Goal: Task Accomplishment & Management: Use online tool/utility

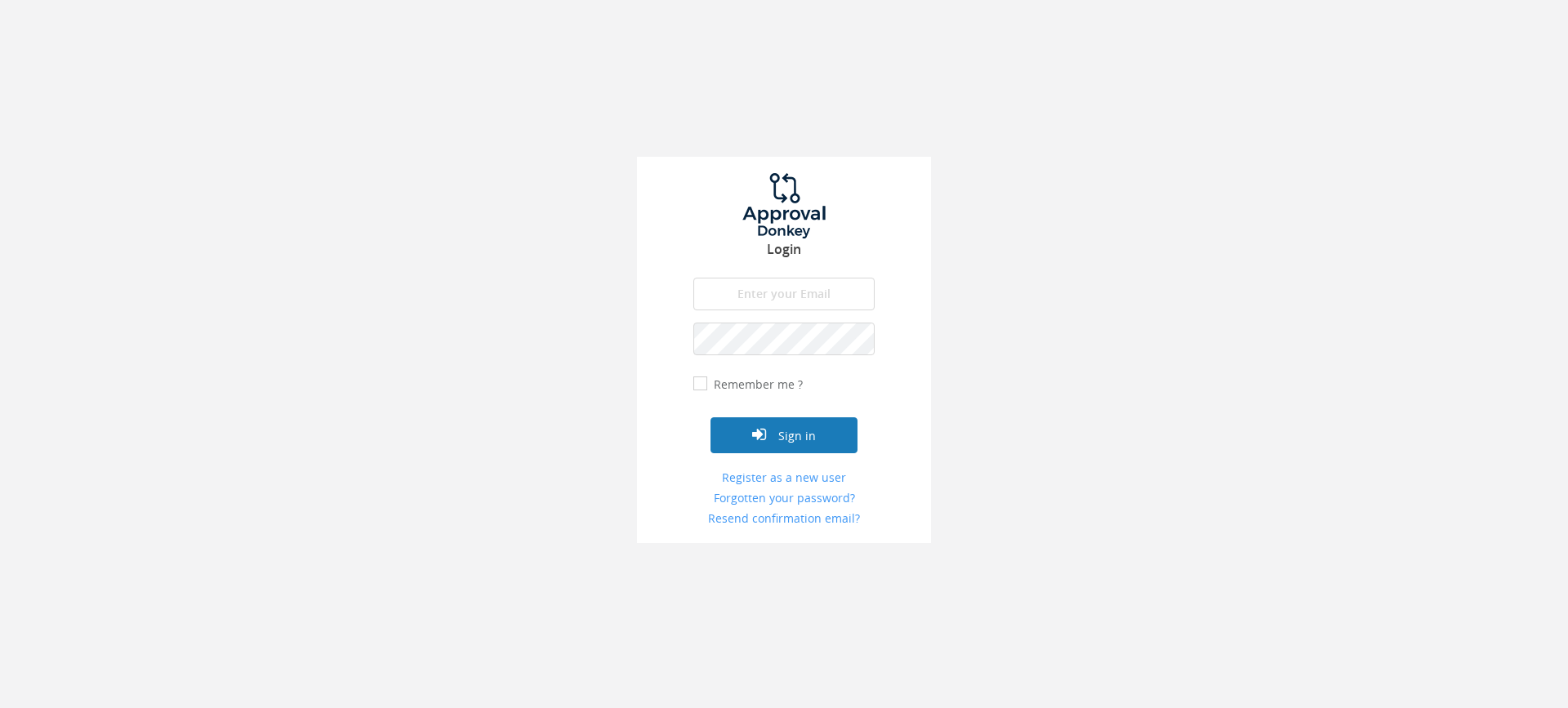
type input "[EMAIL_ADDRESS][DOMAIN_NAME]"
click at [820, 440] on button "Sign in" at bounding box center [784, 435] width 147 height 36
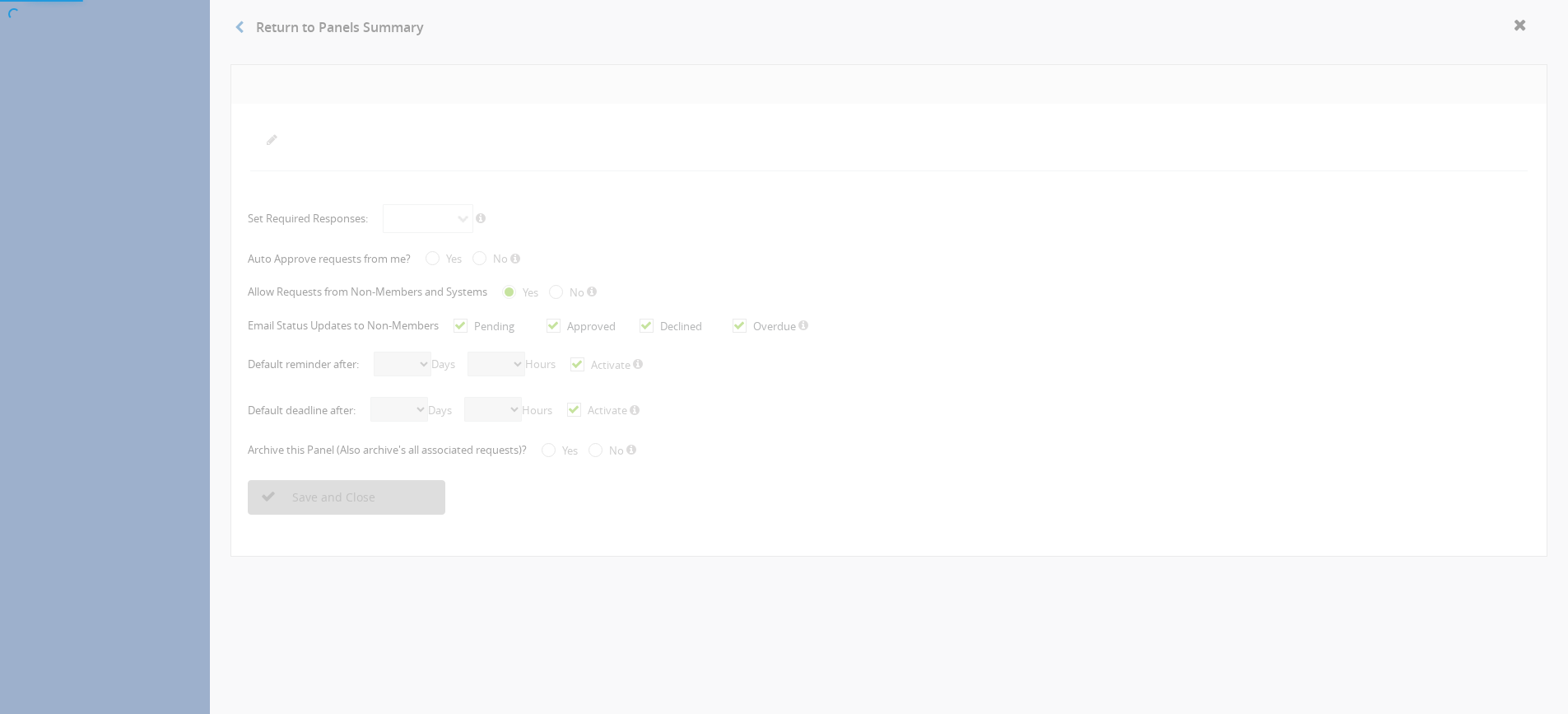
radio input "true"
checkbox input "true"
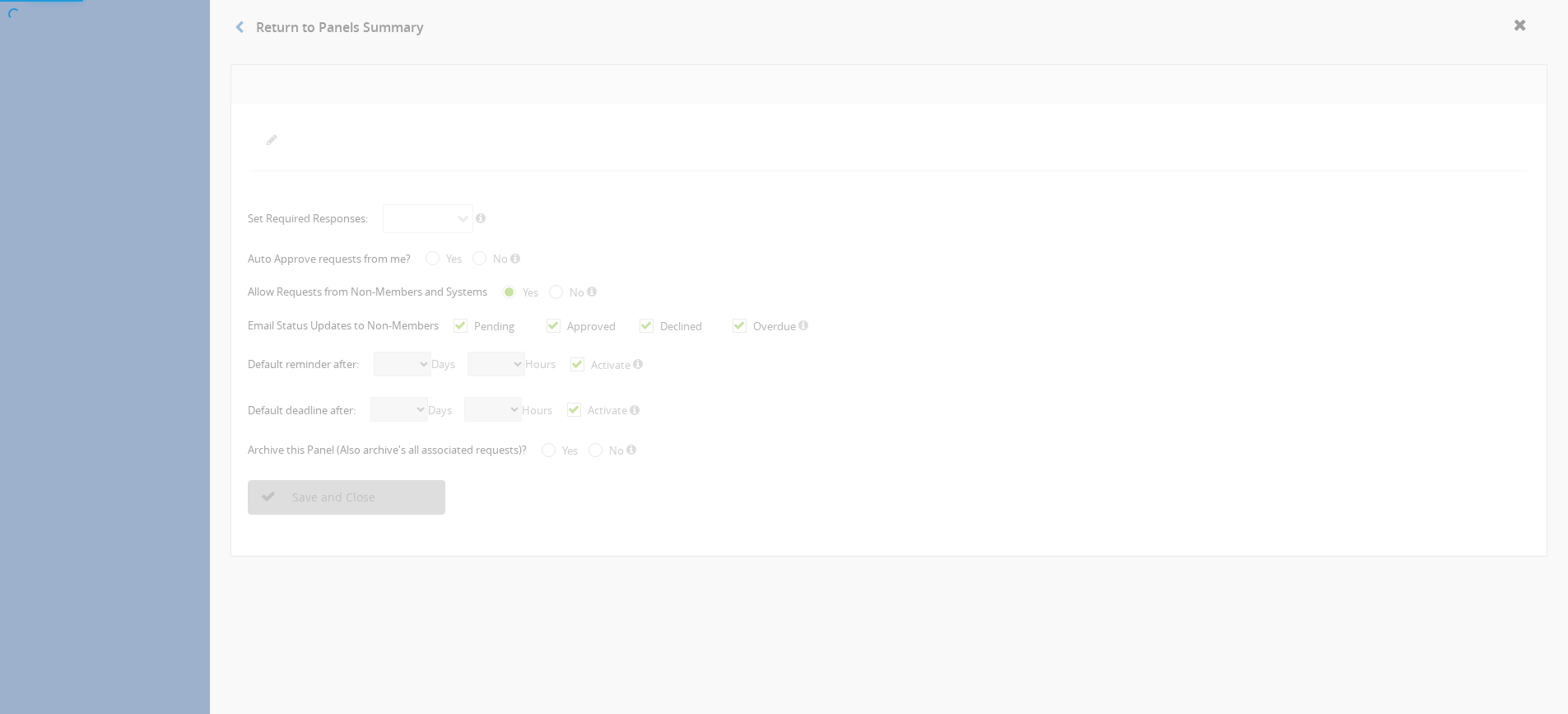
checkbox input "true"
select select "number:1"
select select "number:0"
checkbox input "true"
select select "number:1"
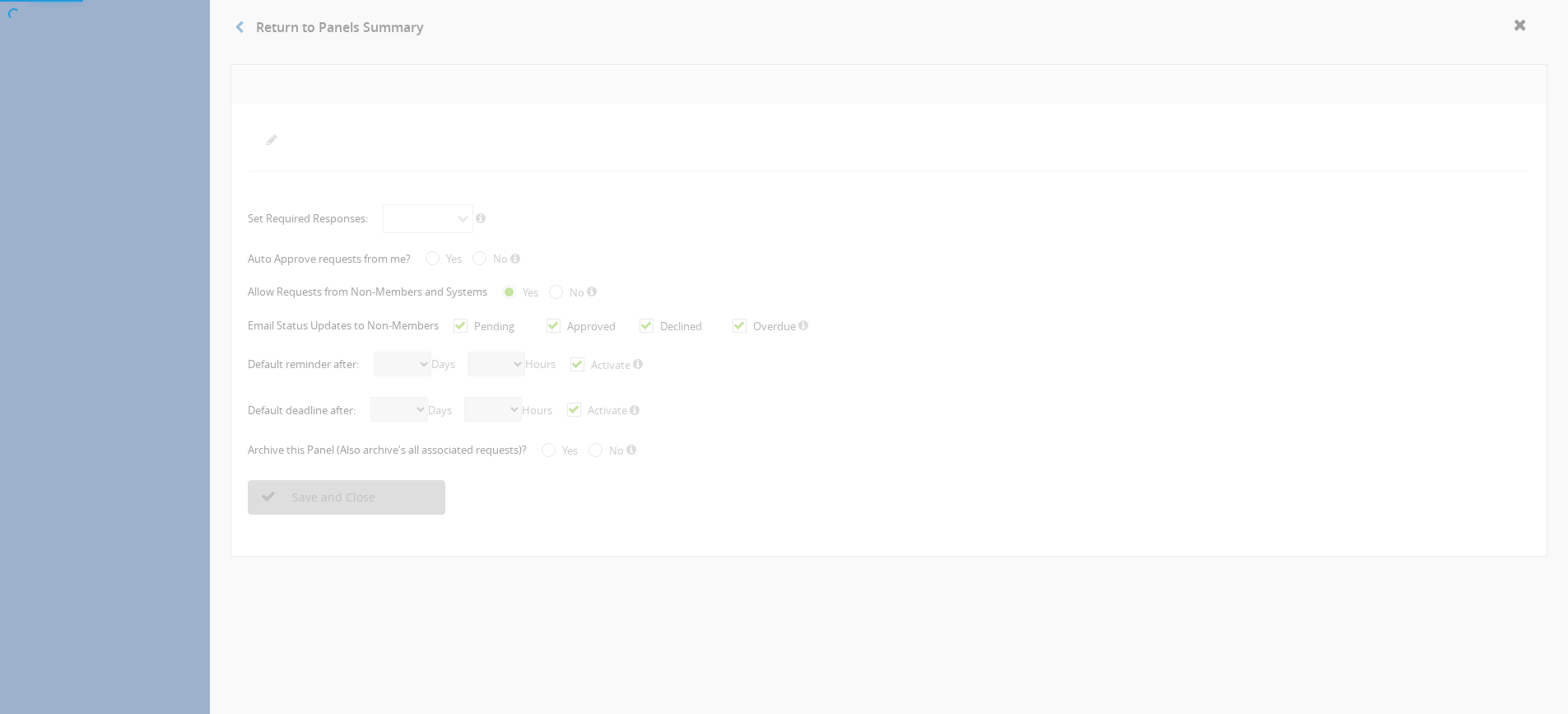
select select "number:0"
checkbox input "true"
radio input "true"
select select "number:0"
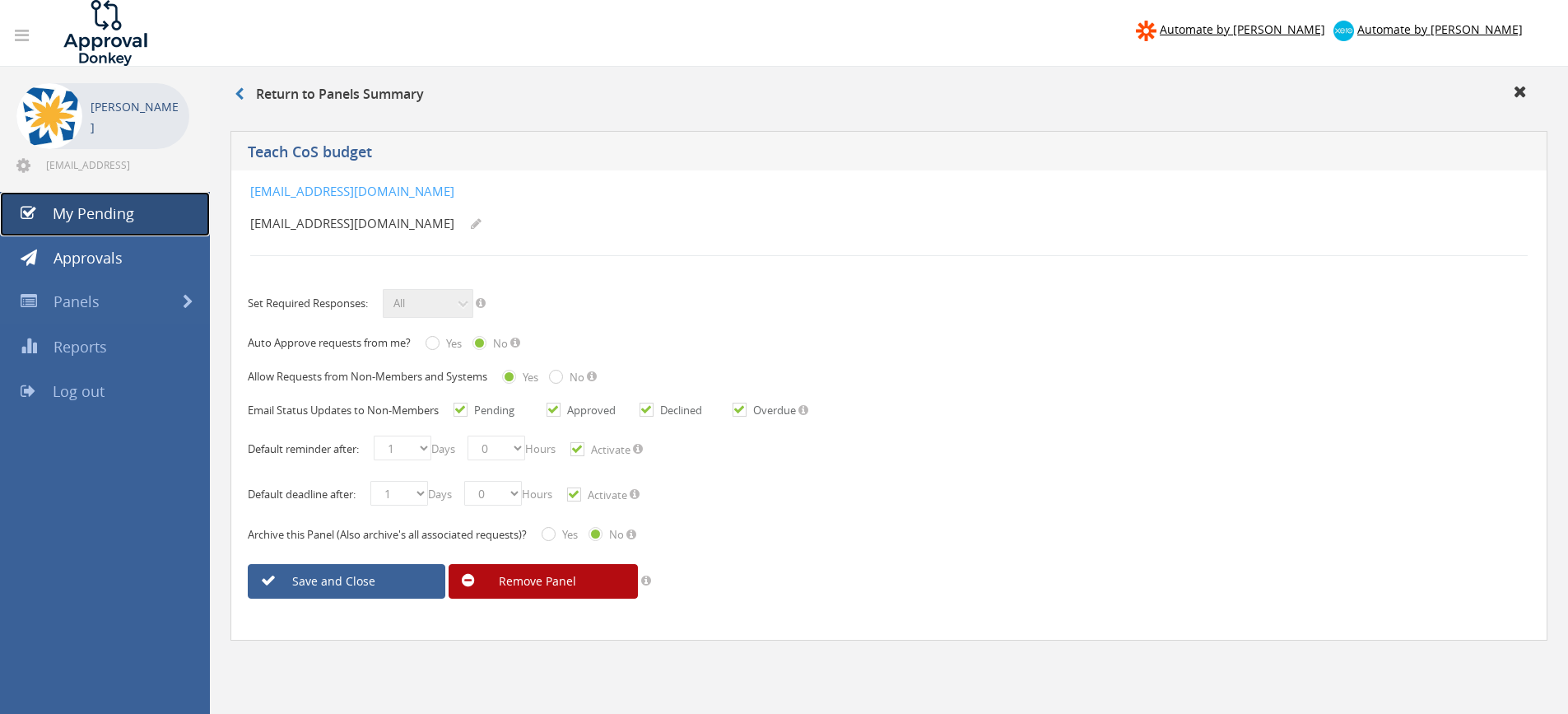
click at [64, 213] on span "My Pending" at bounding box center [94, 214] width 82 height 20
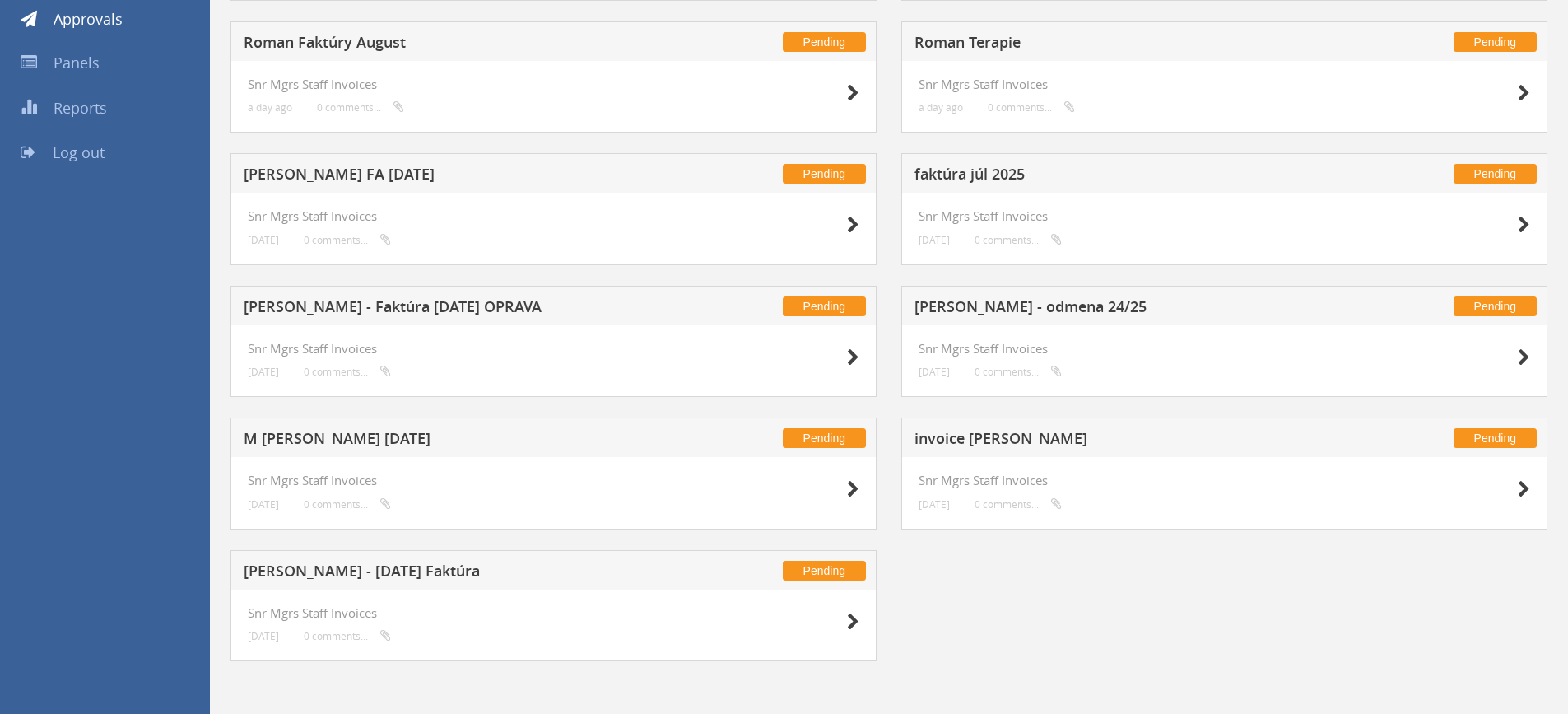
scroll to position [239, 0]
click at [1035, 439] on h5 "invoice august Tomas Macko" at bounding box center [1131, 440] width 434 height 21
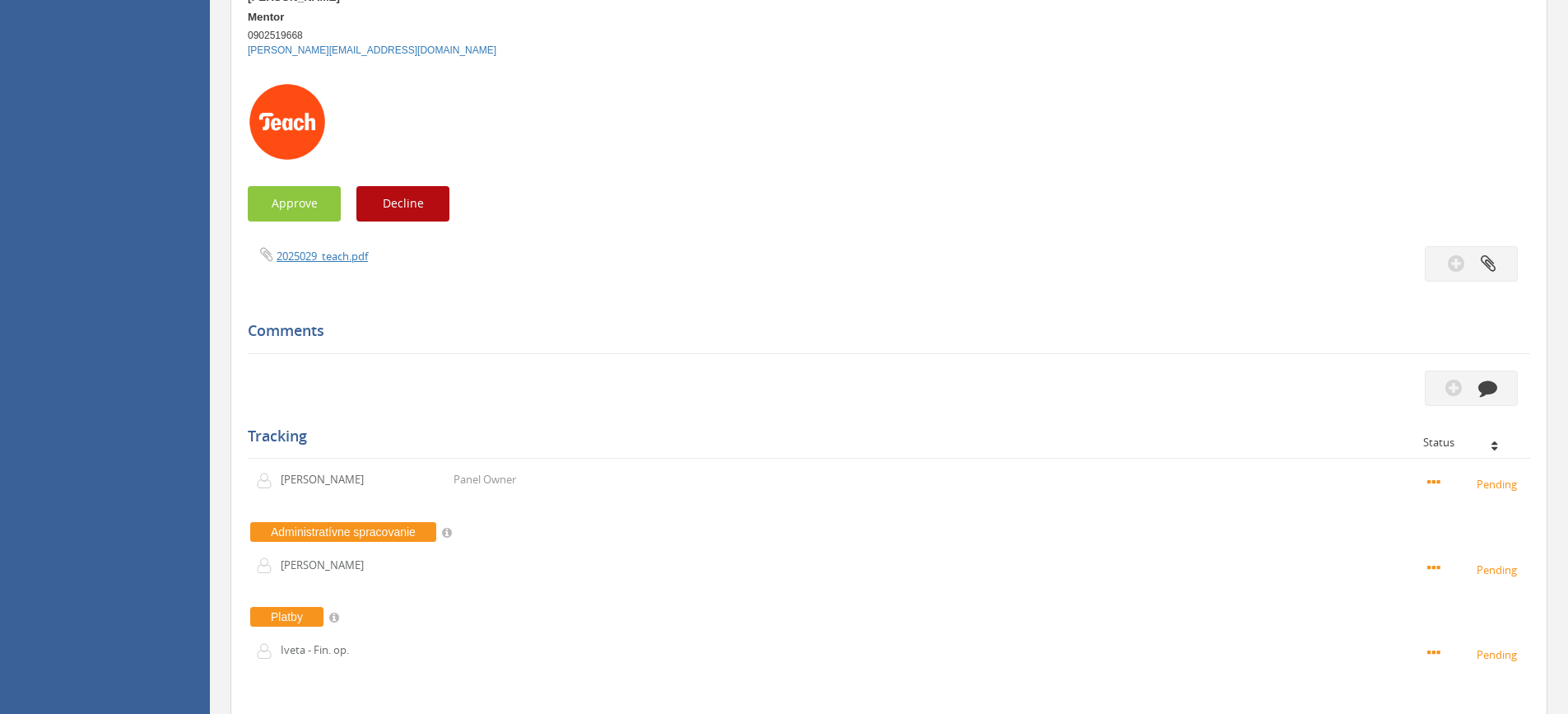
scroll to position [410, 0]
click at [309, 251] on link "2025029_teach.pdf" at bounding box center [322, 255] width 92 height 15
click at [311, 198] on button "Approve" at bounding box center [294, 203] width 94 height 35
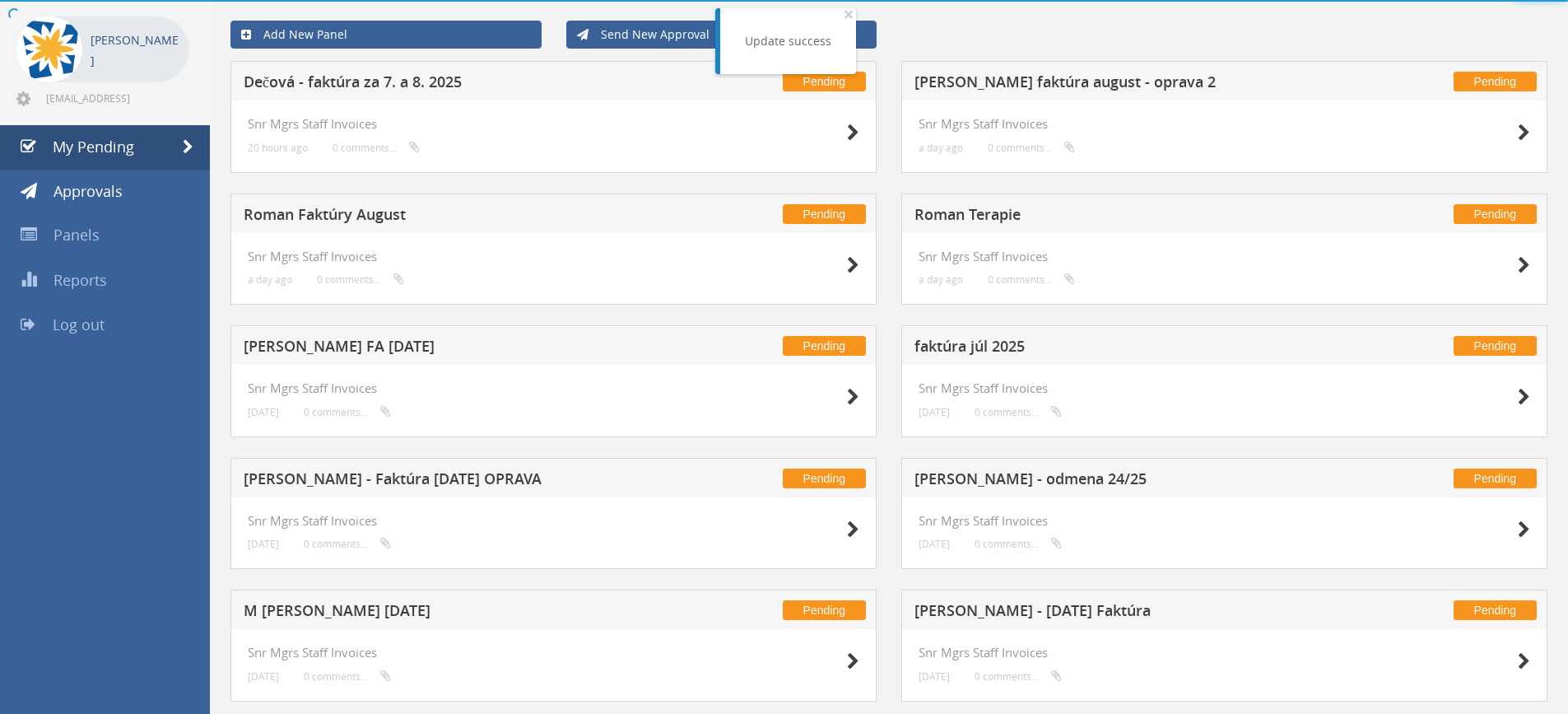
scroll to position [108, 0]
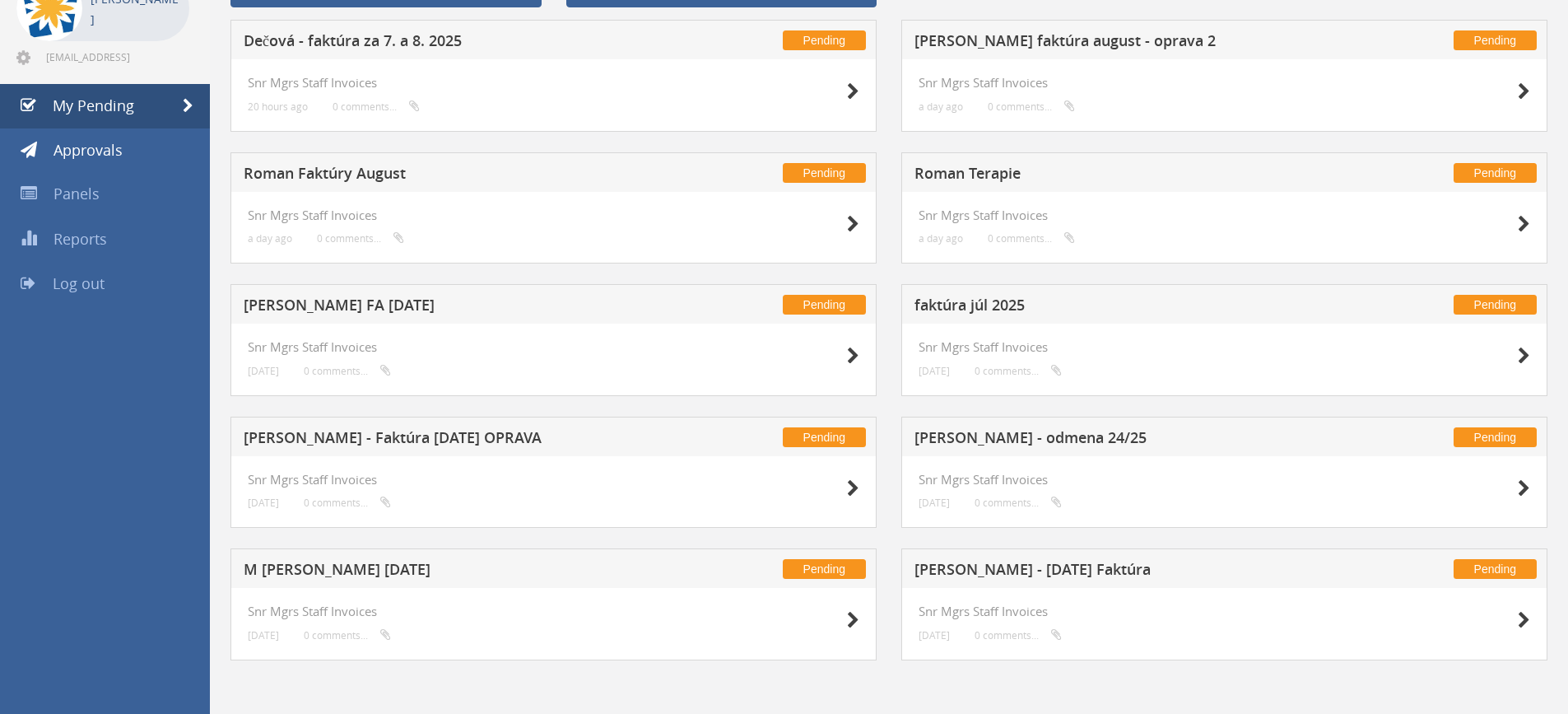
click at [1030, 565] on h5 "Dominik Gábor - August 2025 Faktúra" at bounding box center [1131, 571] width 434 height 21
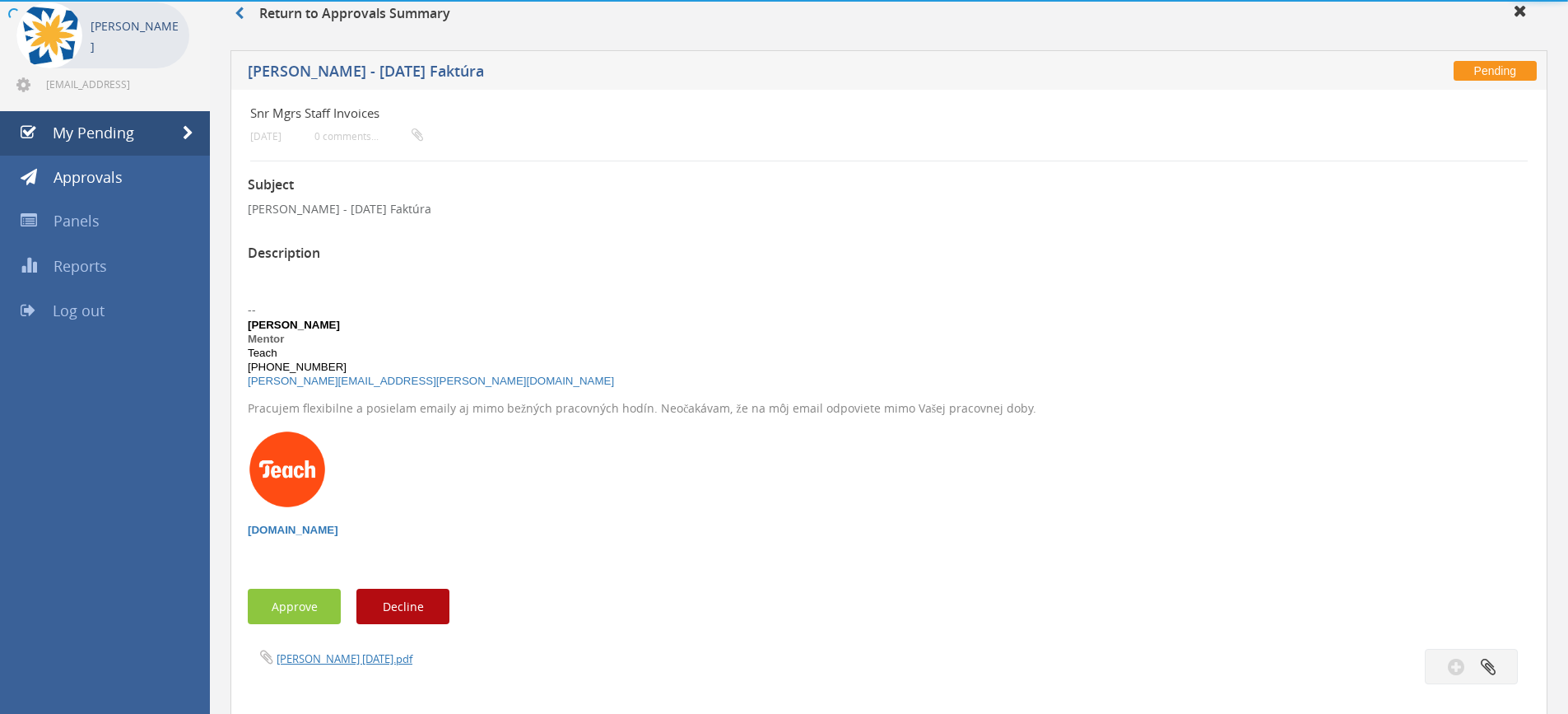
scroll to position [410, 0]
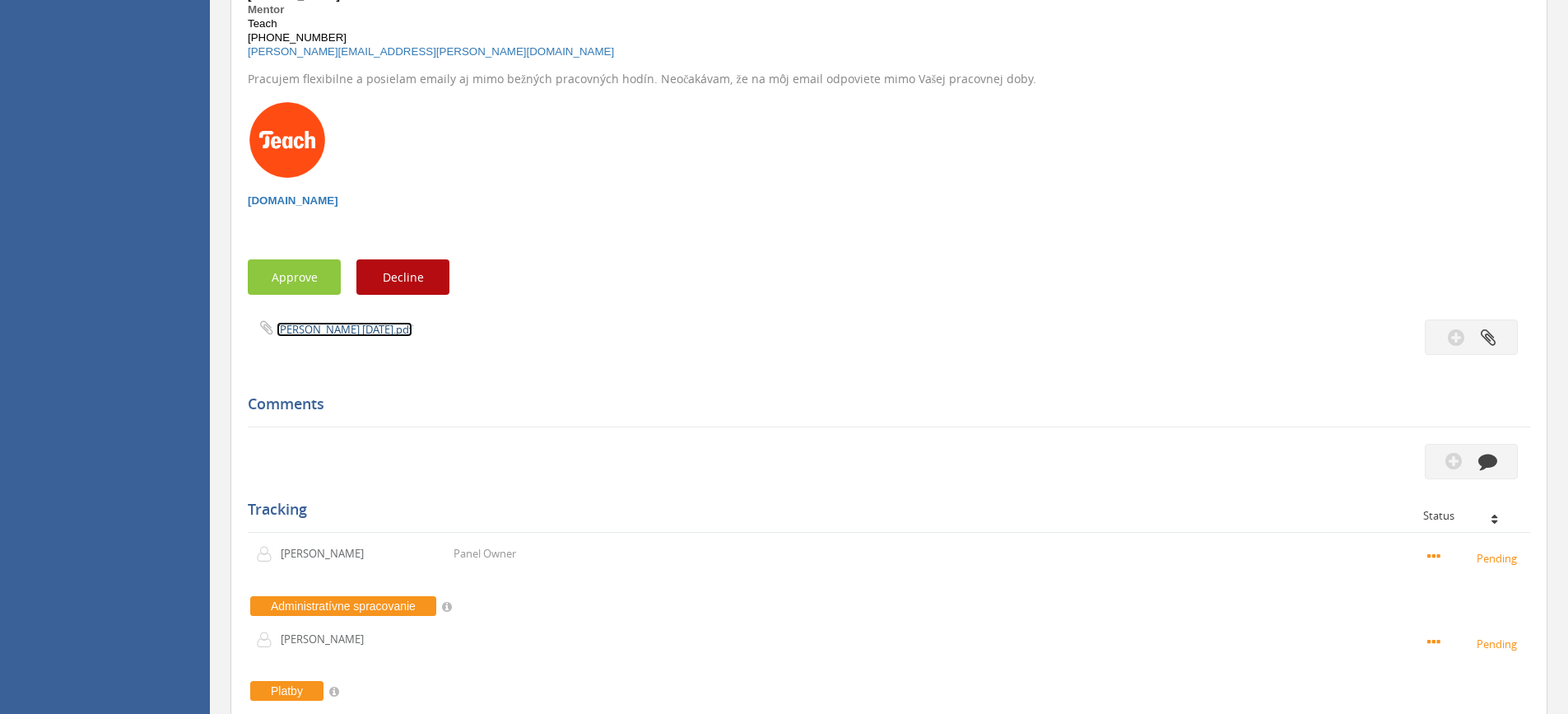
click at [358, 329] on link "Faktura Gábor August 2025.pdf" at bounding box center [345, 329] width 136 height 15
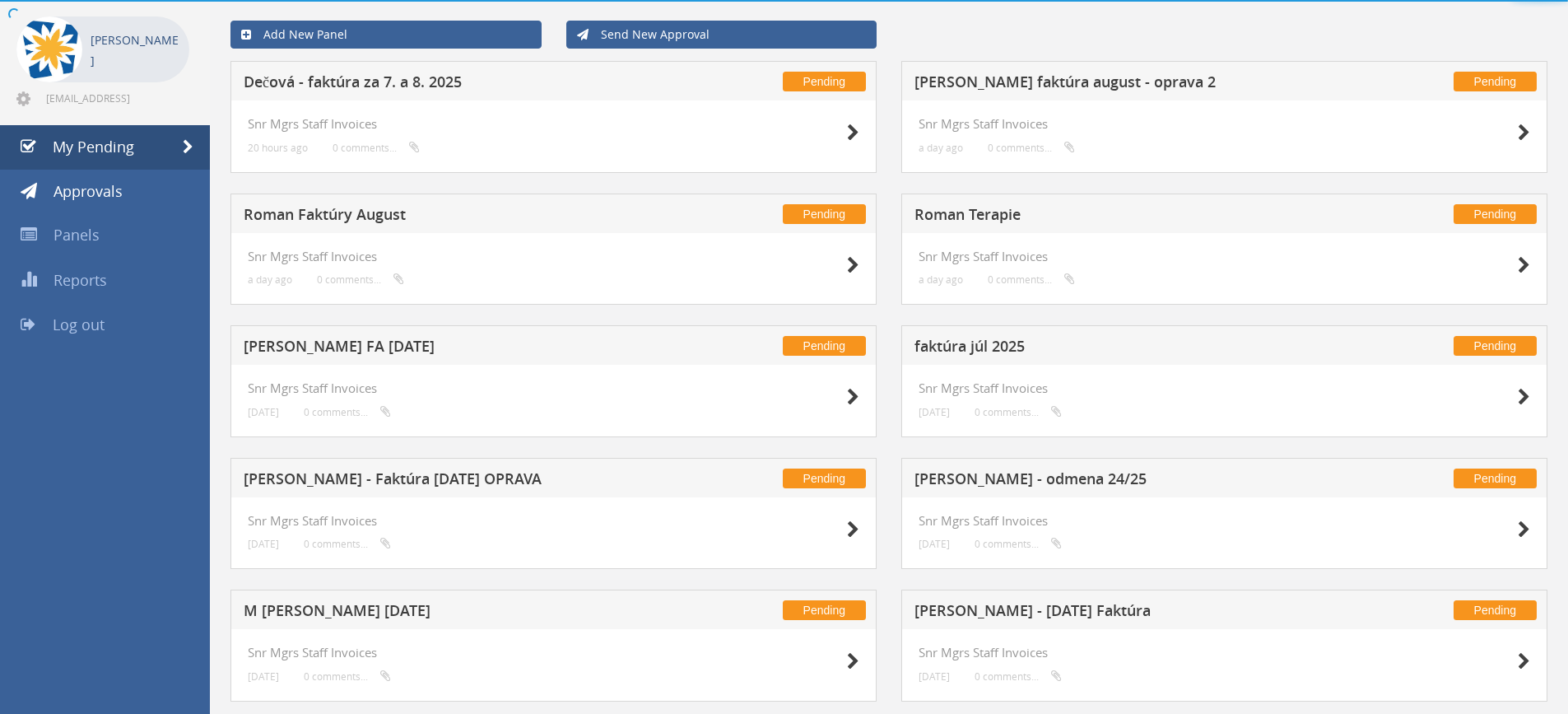
scroll to position [108, 0]
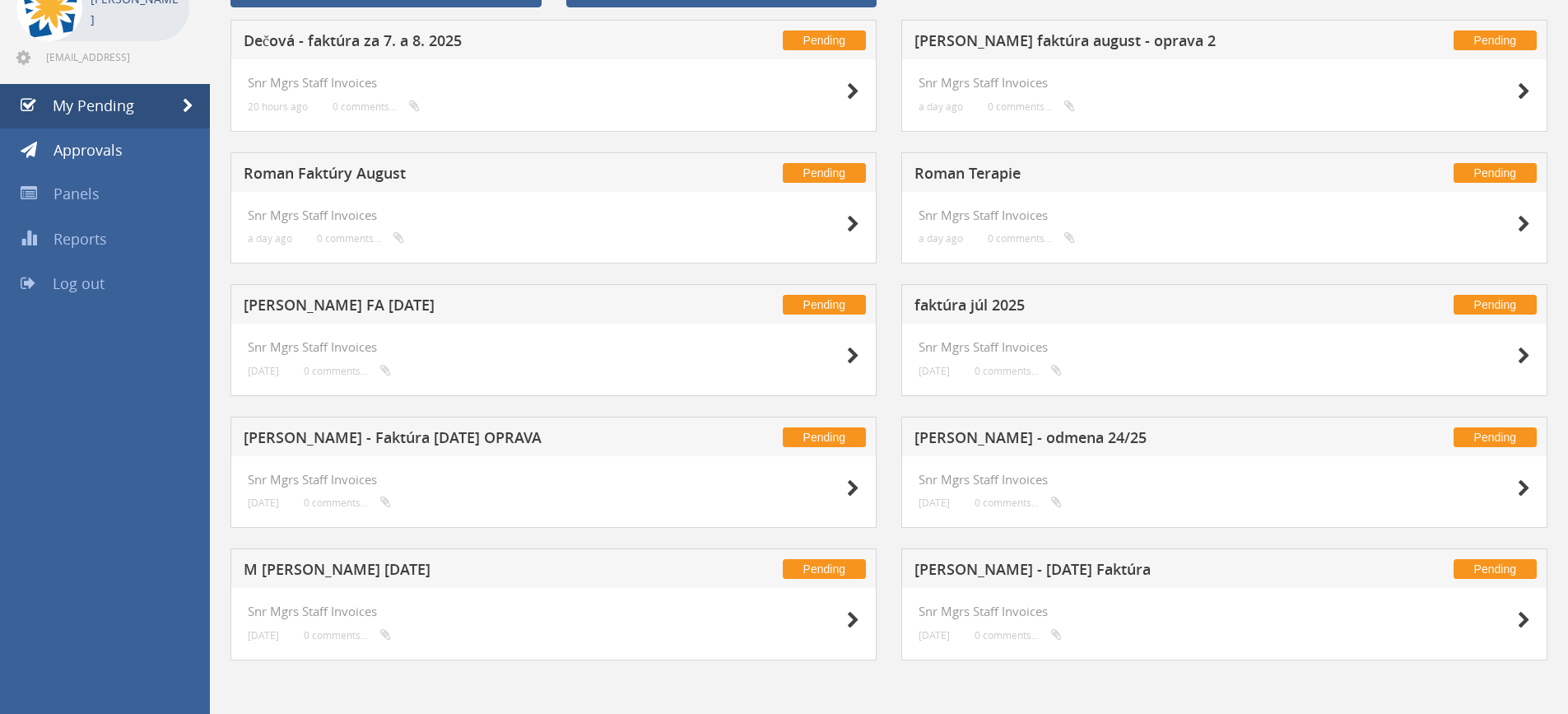
click at [329, 444] on h5 "Dominik Gábor - Faktúra August 2025 OPRAVA" at bounding box center [461, 440] width 434 height 21
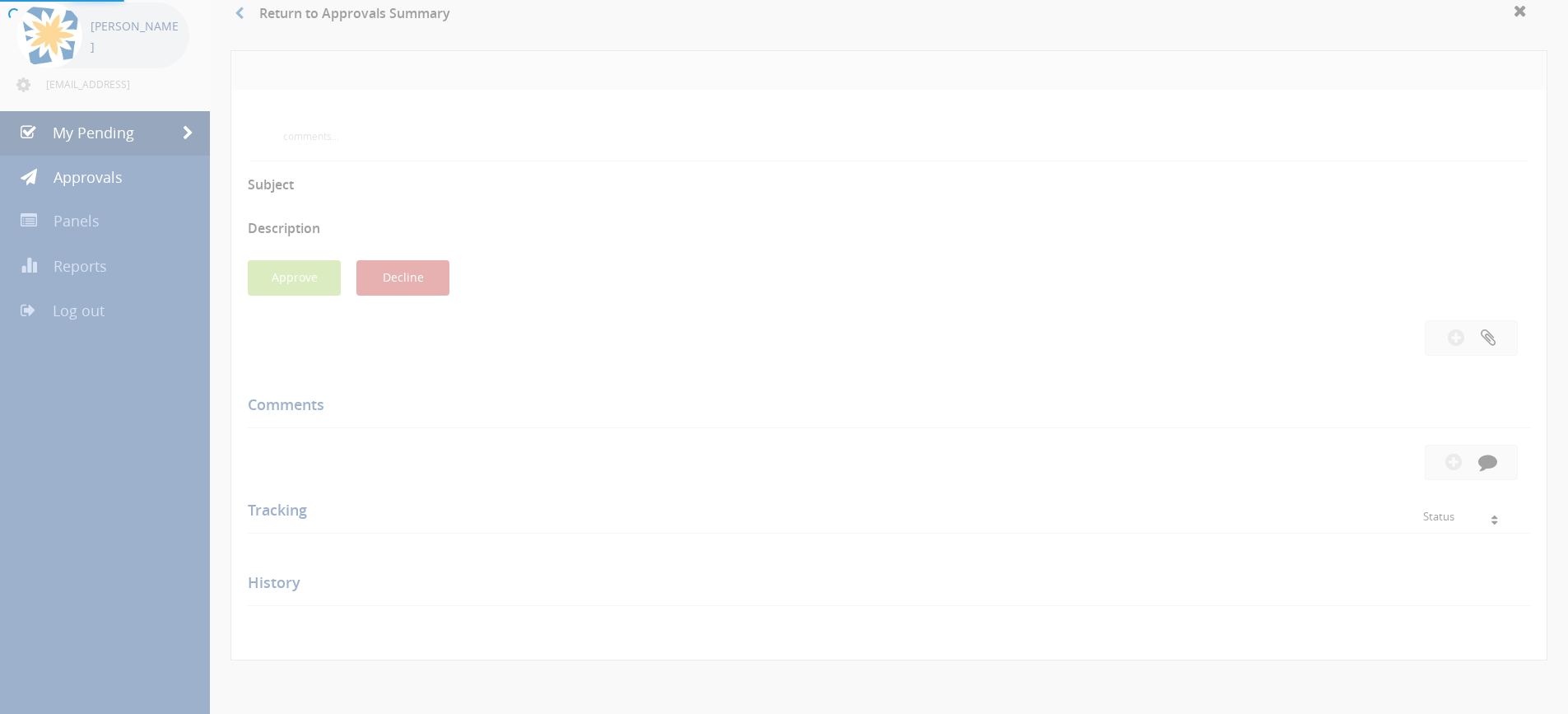
scroll to position [410, 0]
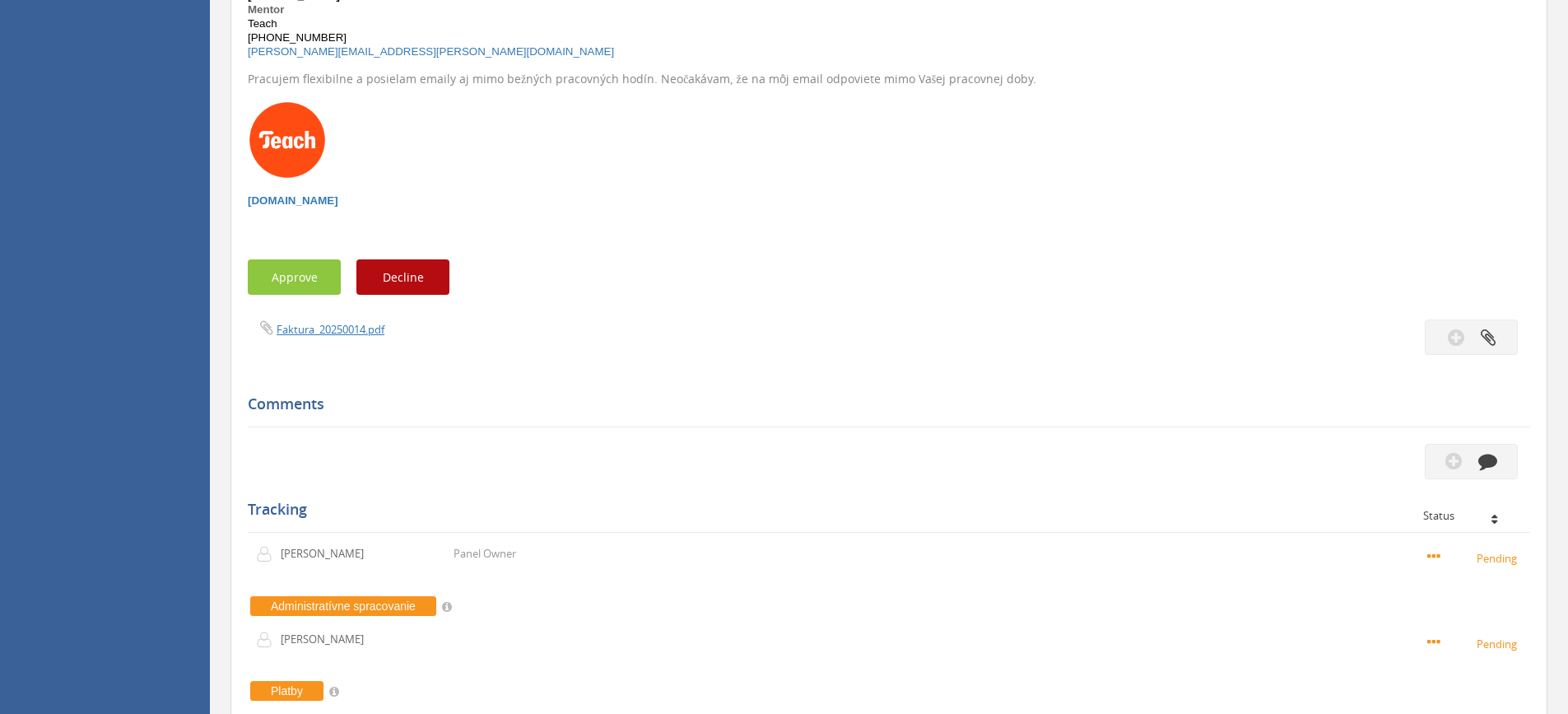
click at [330, 319] on div "Subject Dominik Gábor - Faktúra August 2025 OPRAVA Description -- Dominik Gábor…" at bounding box center [889, 378] width 1283 height 1093
click at [333, 326] on link "Faktura_20250014.pdf" at bounding box center [331, 329] width 108 height 15
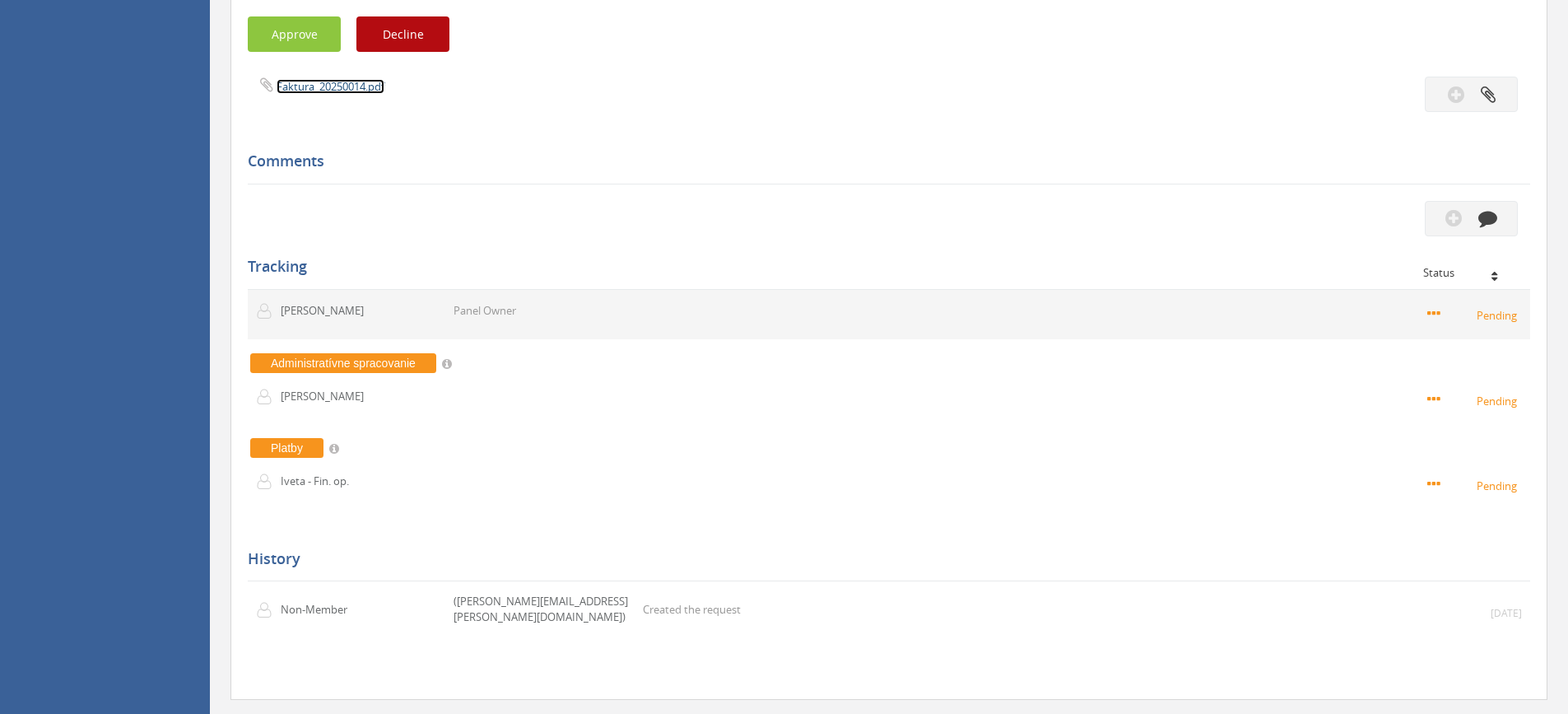
scroll to position [678, 0]
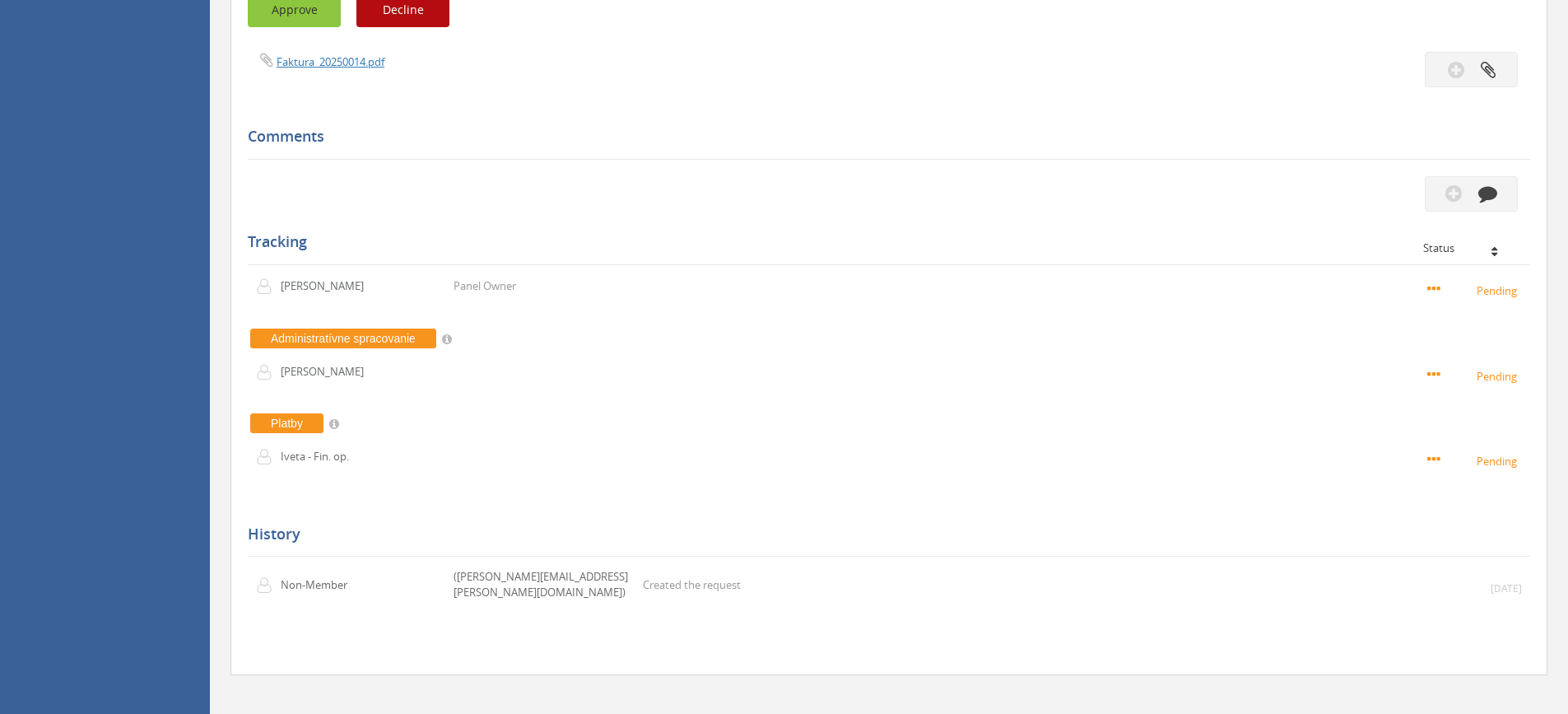
click at [305, 12] on button "Approve" at bounding box center [294, 10] width 94 height 35
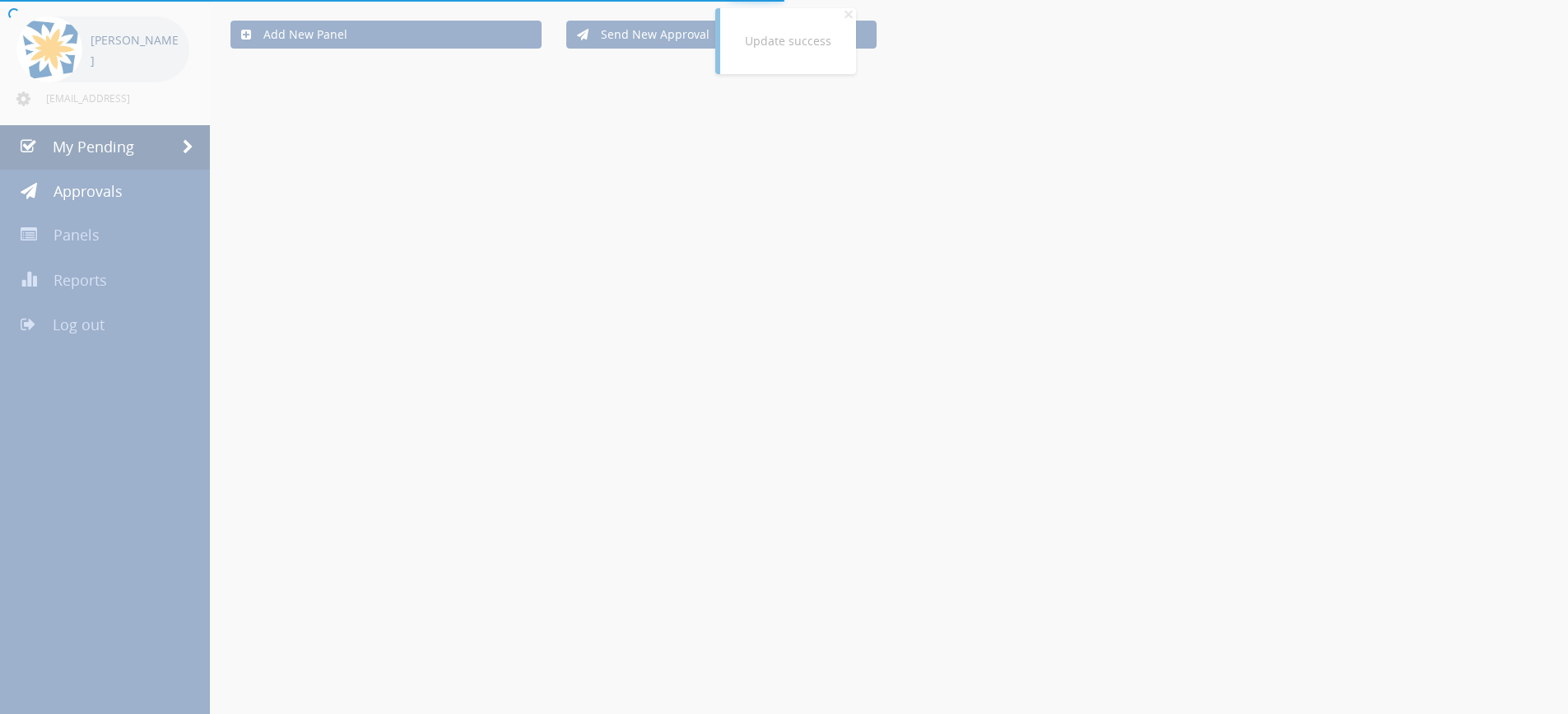
scroll to position [108, 0]
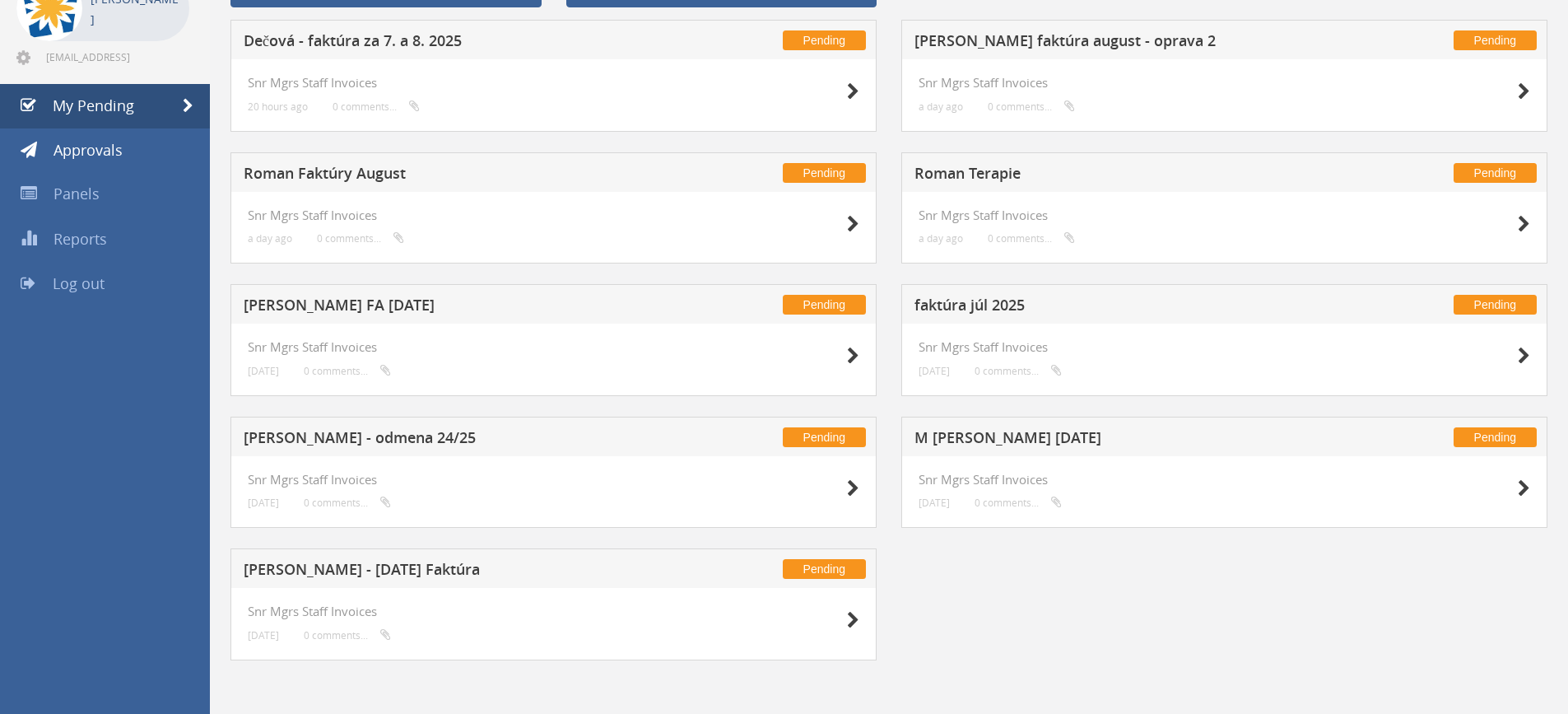
click at [320, 575] on h5 "Dominik Gábor - August 2025 Faktúra" at bounding box center [461, 571] width 434 height 21
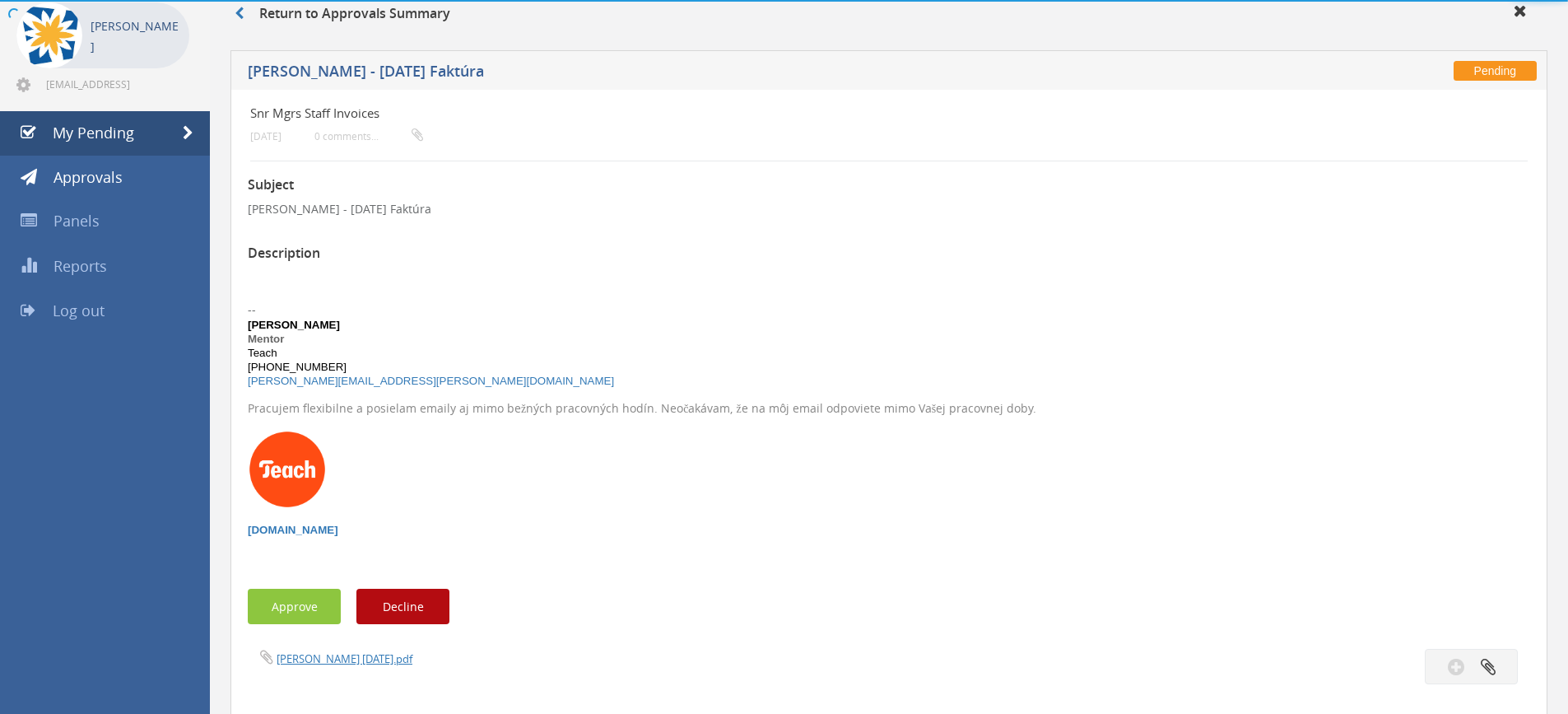
scroll to position [670, 0]
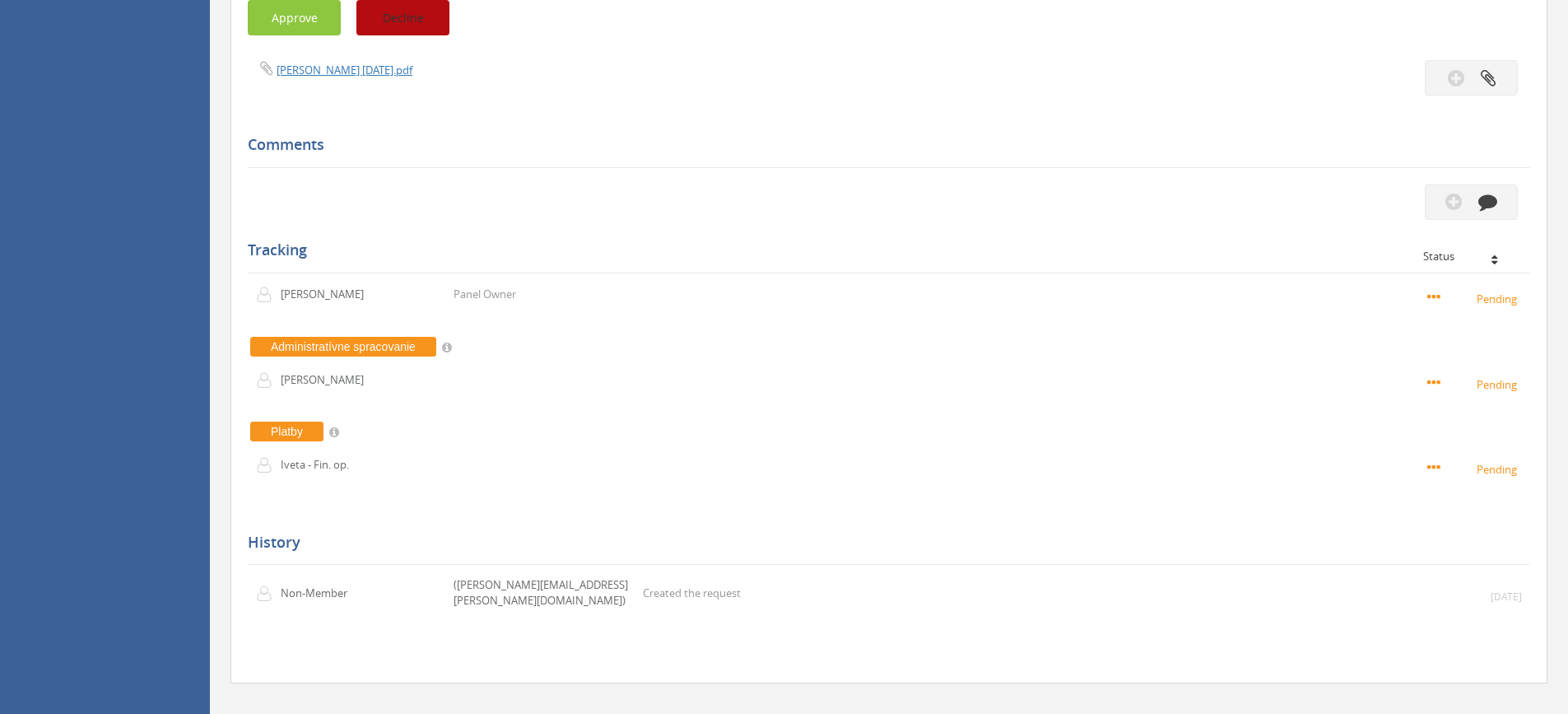
click at [406, 17] on button "Decline" at bounding box center [403, 18] width 94 height 35
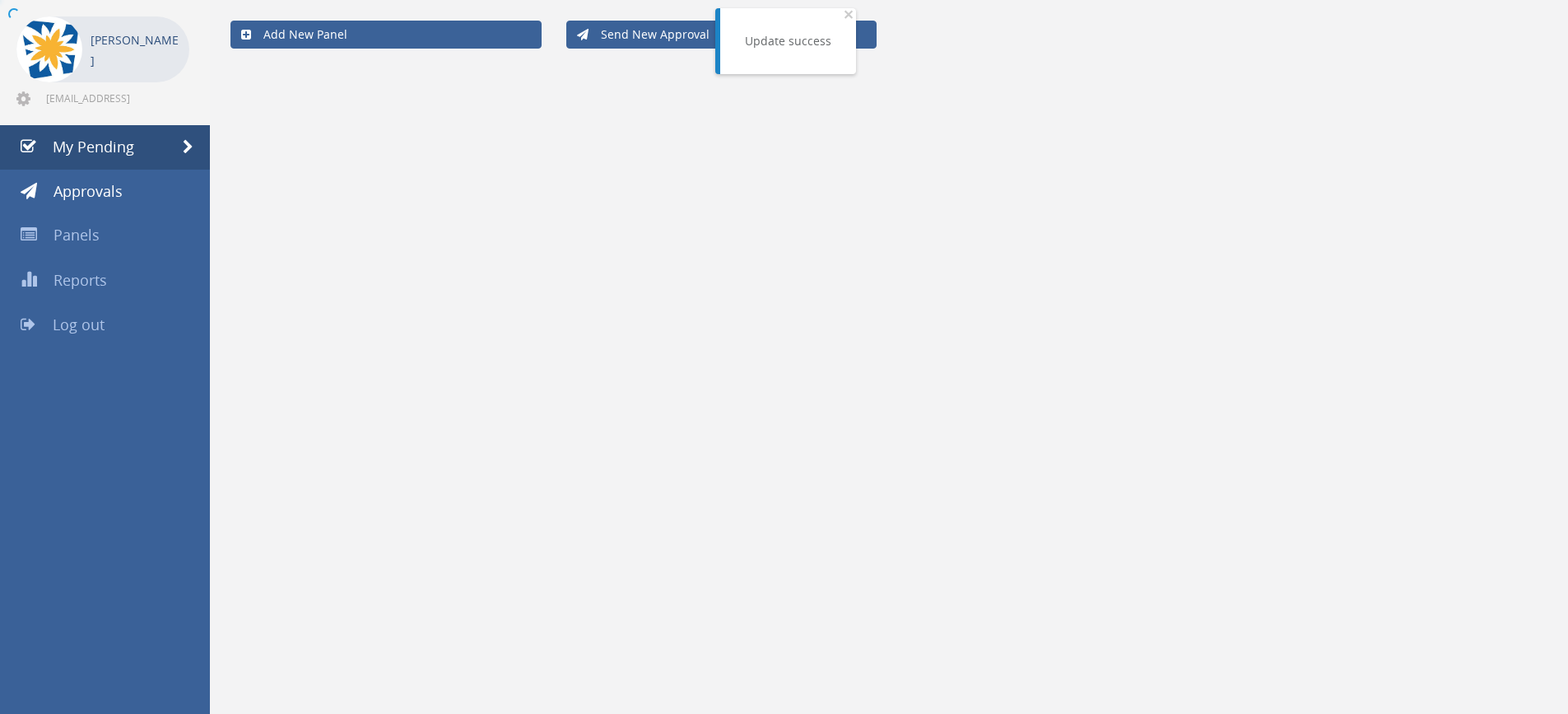
scroll to position [67, 0]
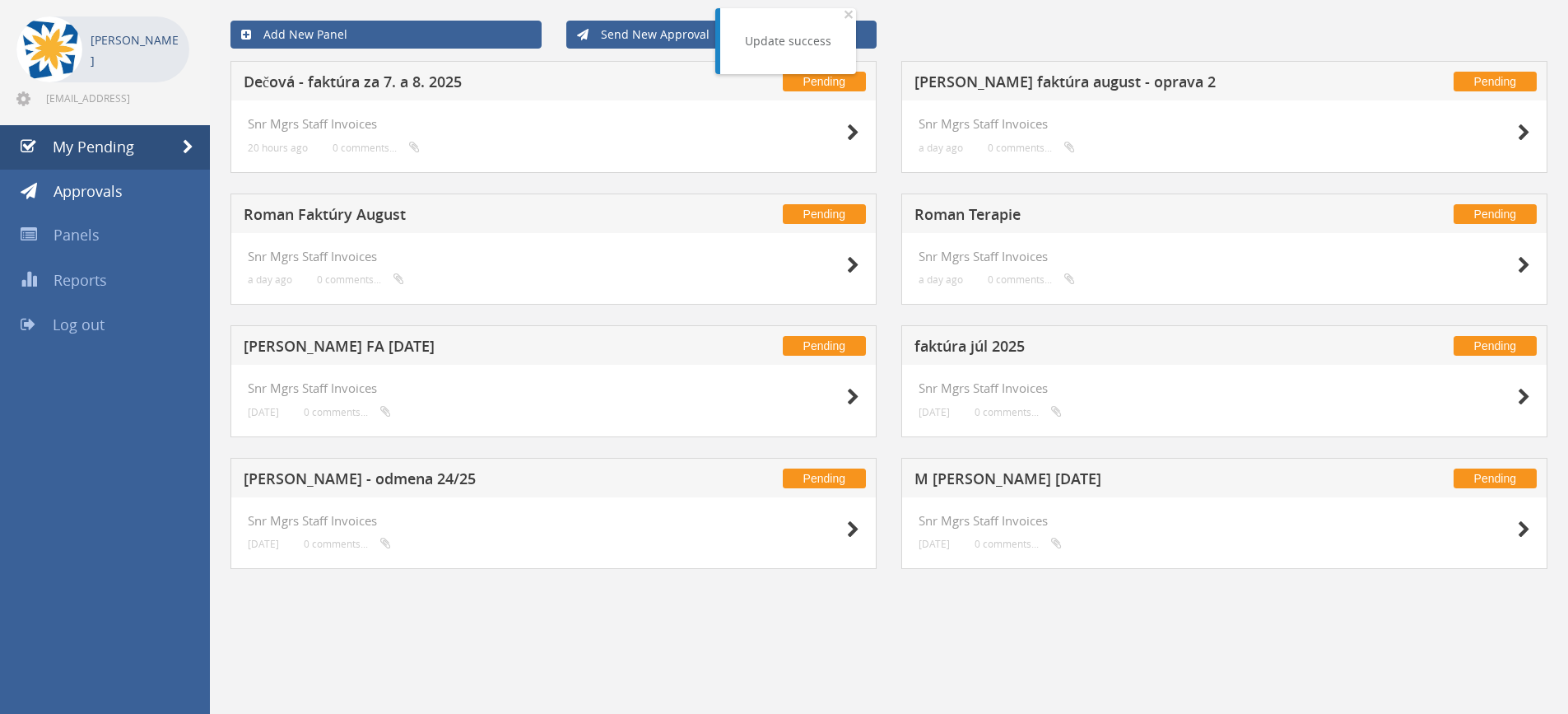
click at [941, 338] on div "Pending faktúra júl 2025" at bounding box center [1224, 345] width 646 height 39
click at [942, 343] on h5 "faktúra júl 2025" at bounding box center [1131, 349] width 434 height 21
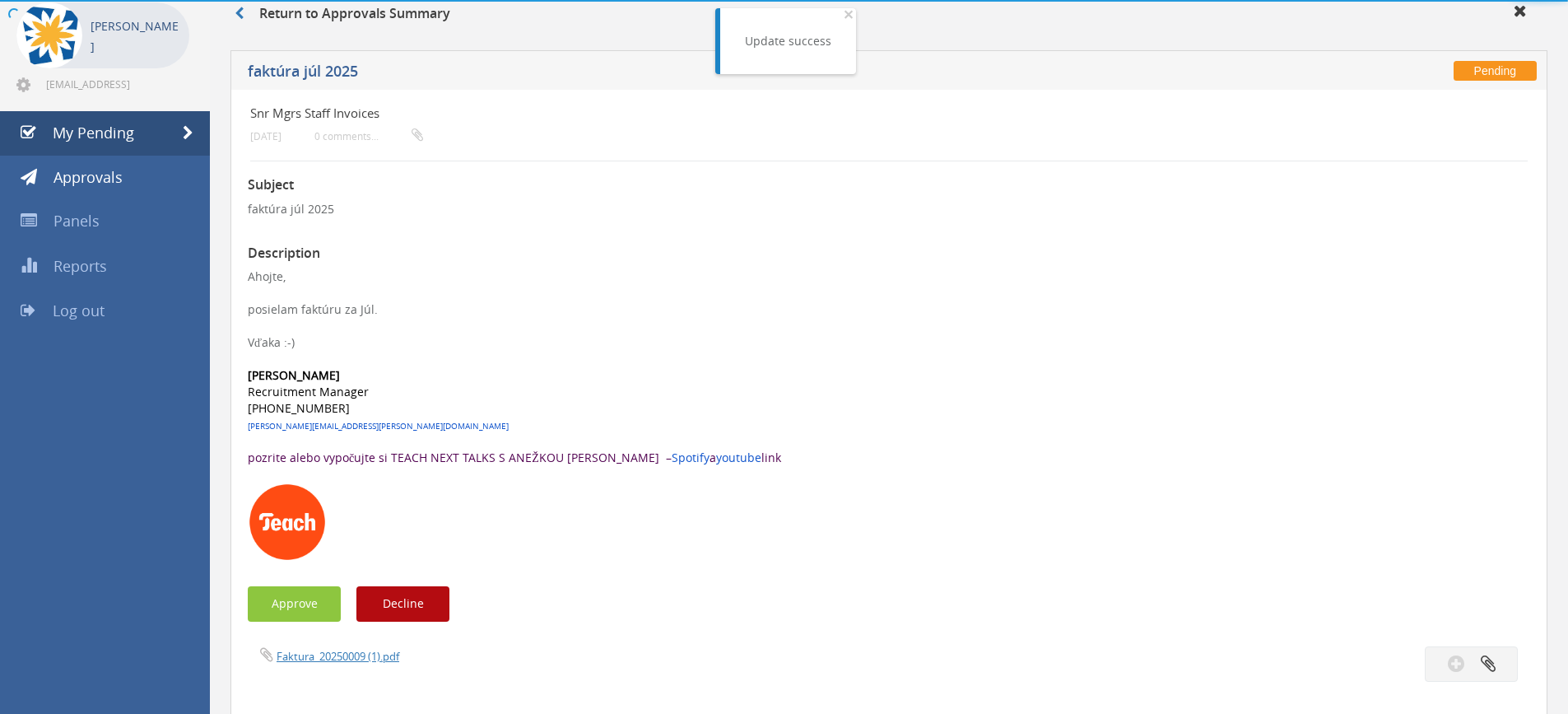
scroll to position [670, 0]
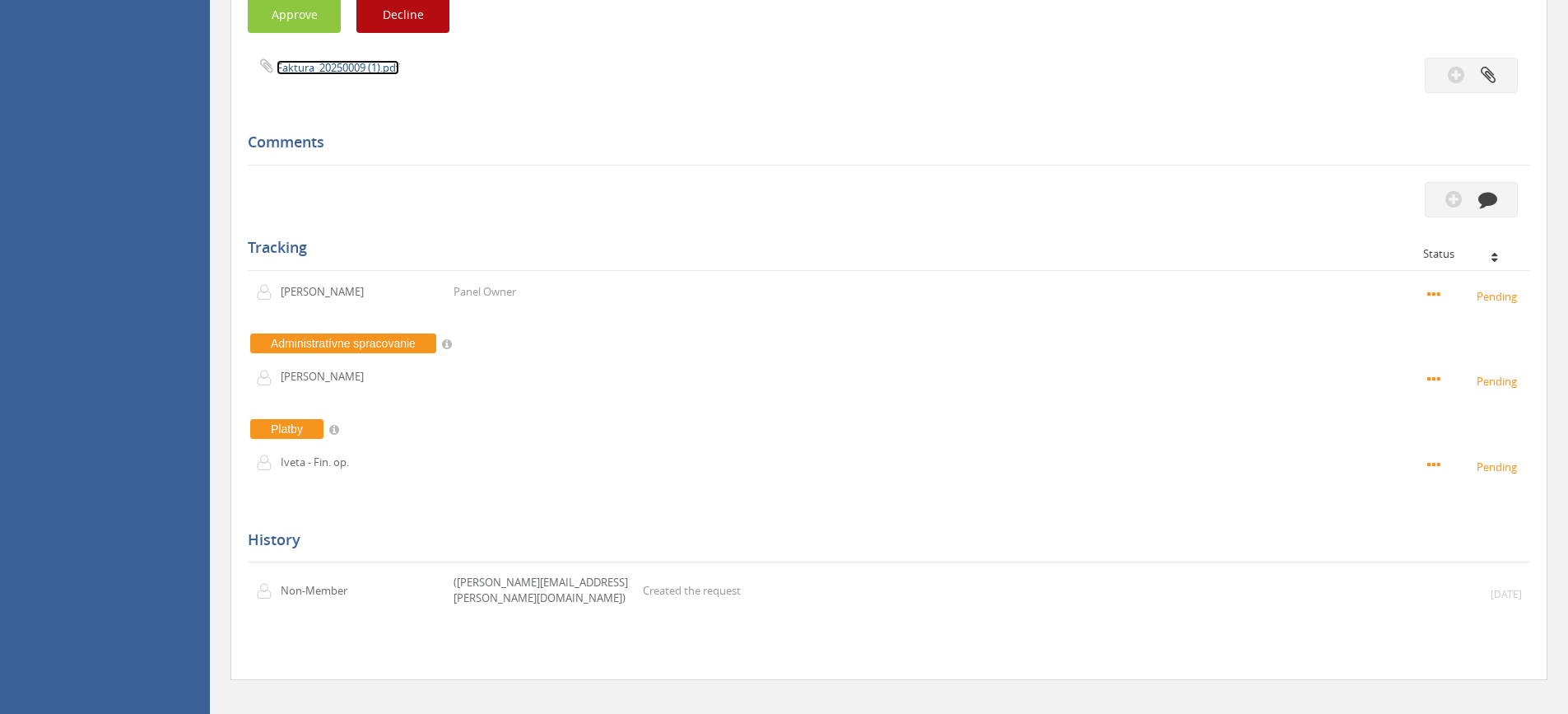
click at [349, 68] on link "Faktura_20250009 (1).pdf" at bounding box center [338, 67] width 123 height 15
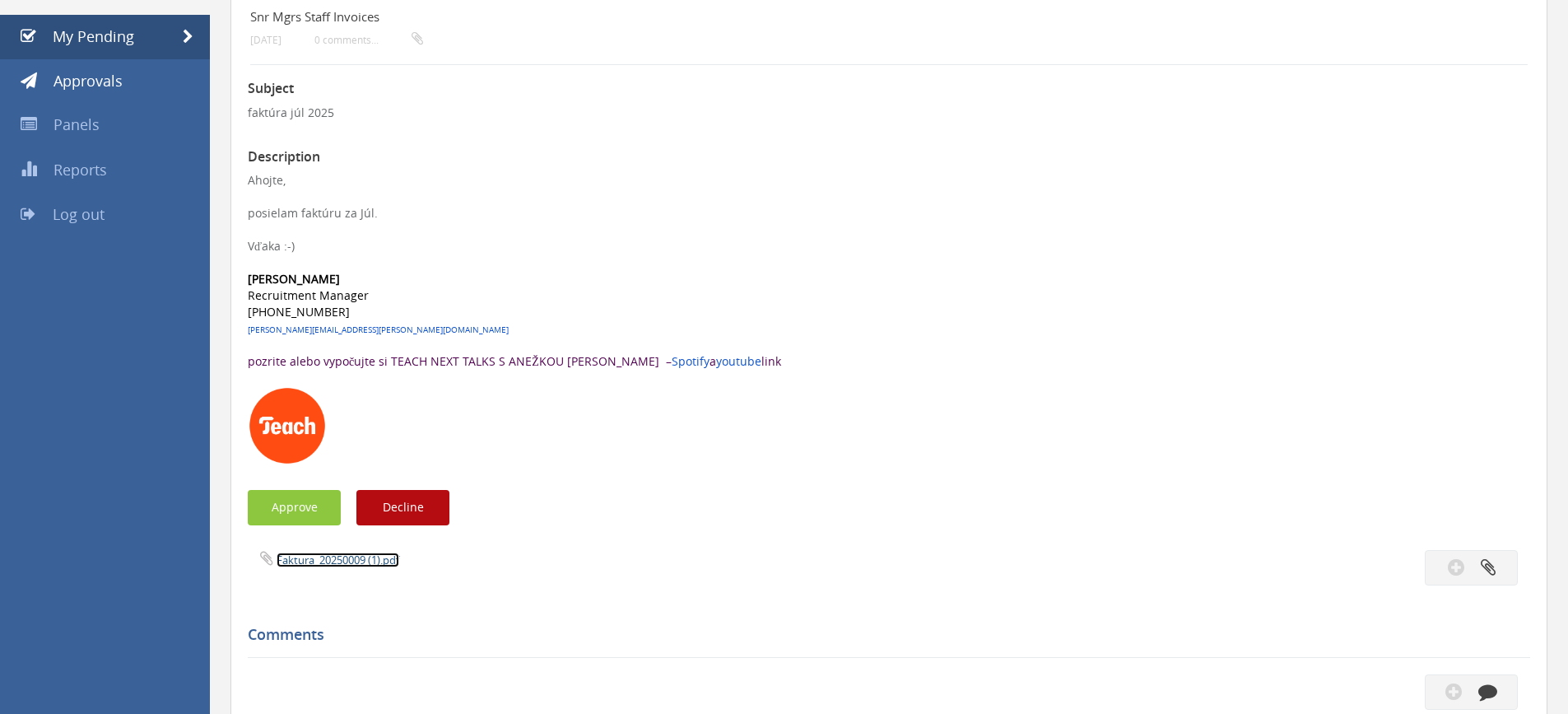
scroll to position [176, 0]
click at [307, 513] on button "Approve" at bounding box center [294, 508] width 94 height 35
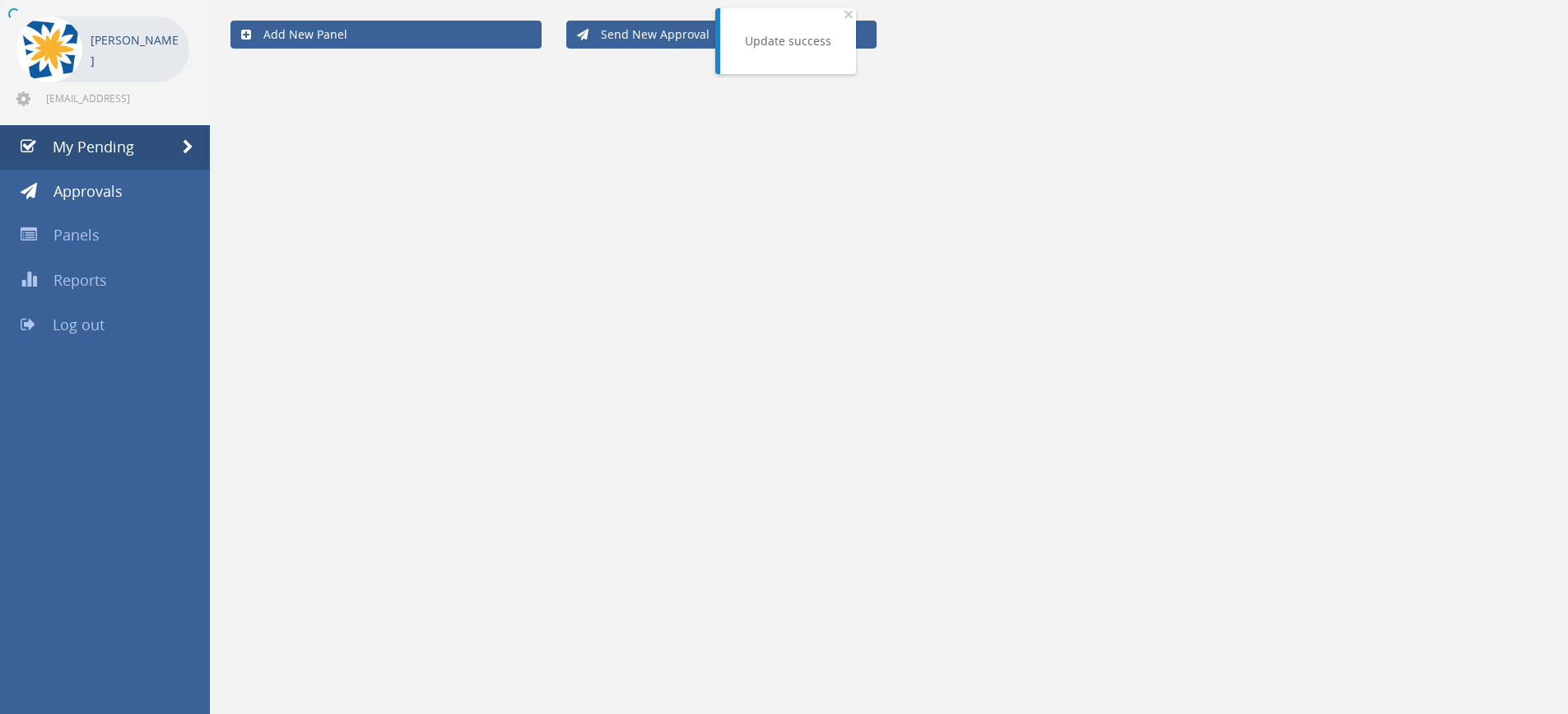
scroll to position [67, 0]
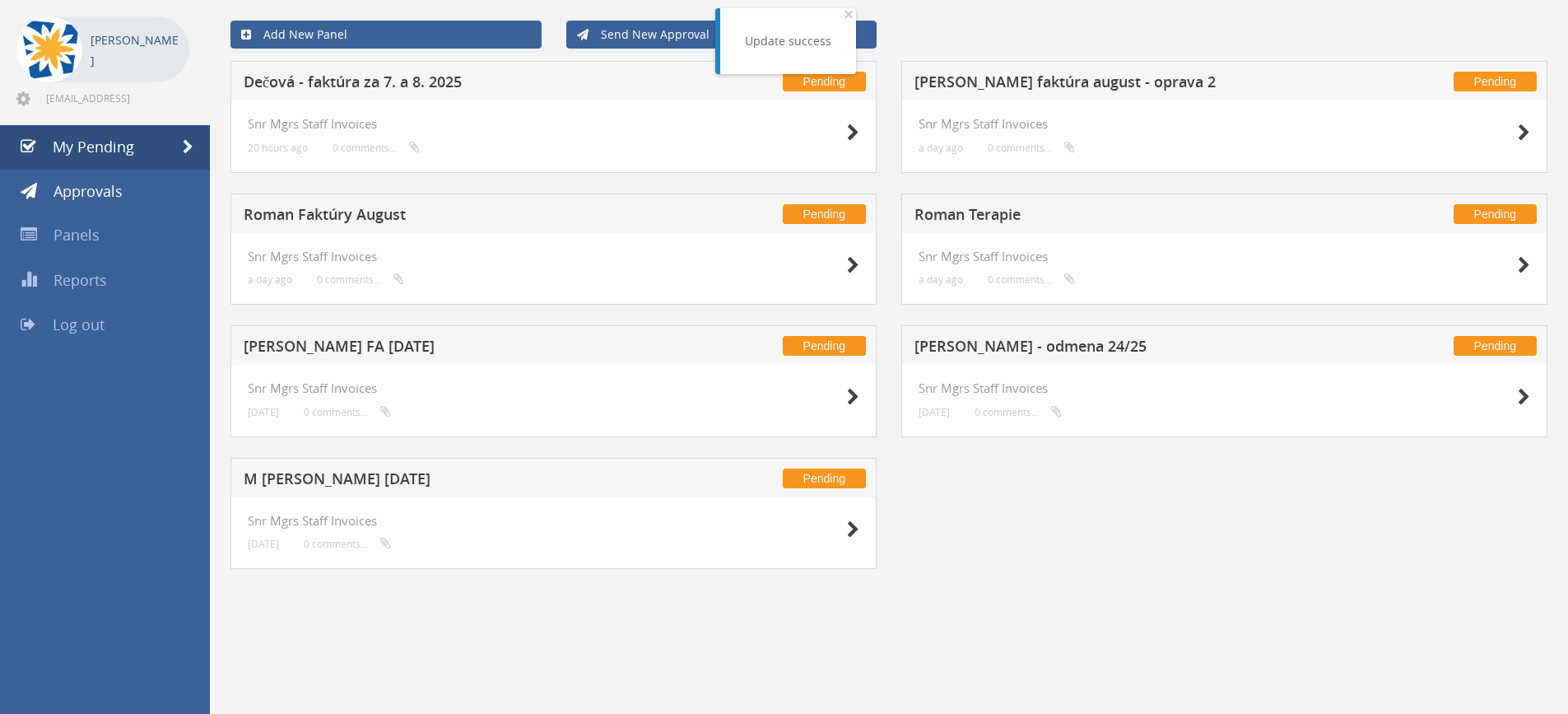
click at [976, 348] on h5 "Boledovicova - odmena 24/25" at bounding box center [1131, 349] width 434 height 21
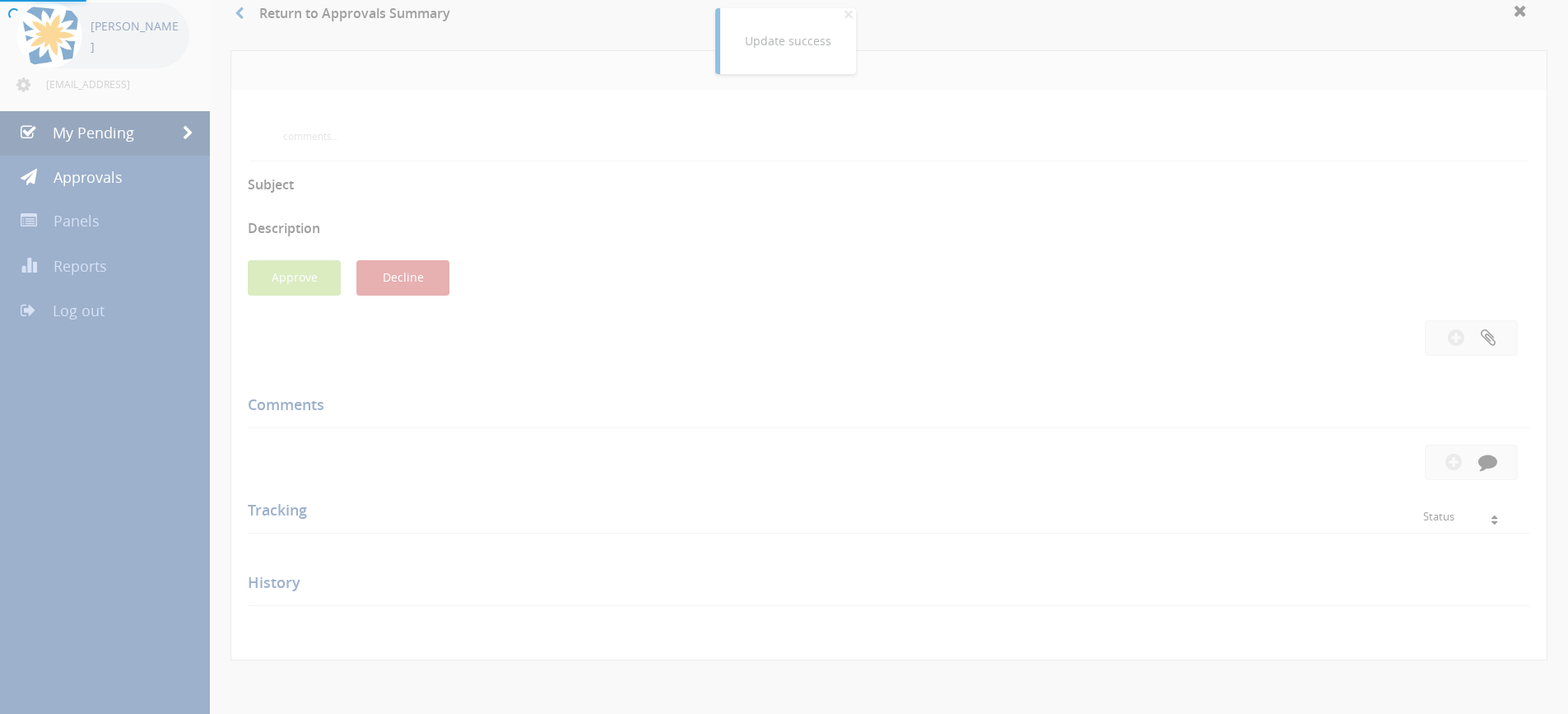
scroll to position [176, 0]
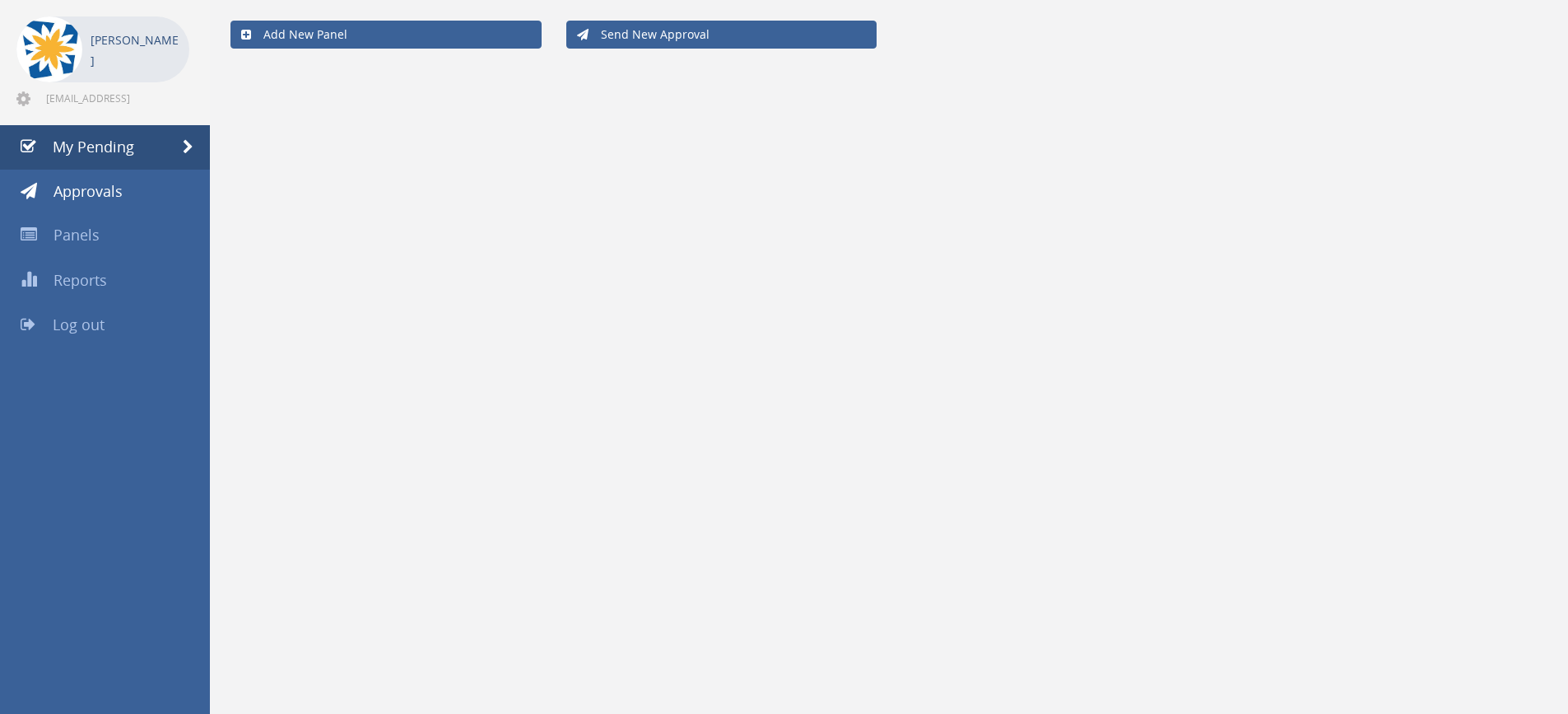
scroll to position [67, 0]
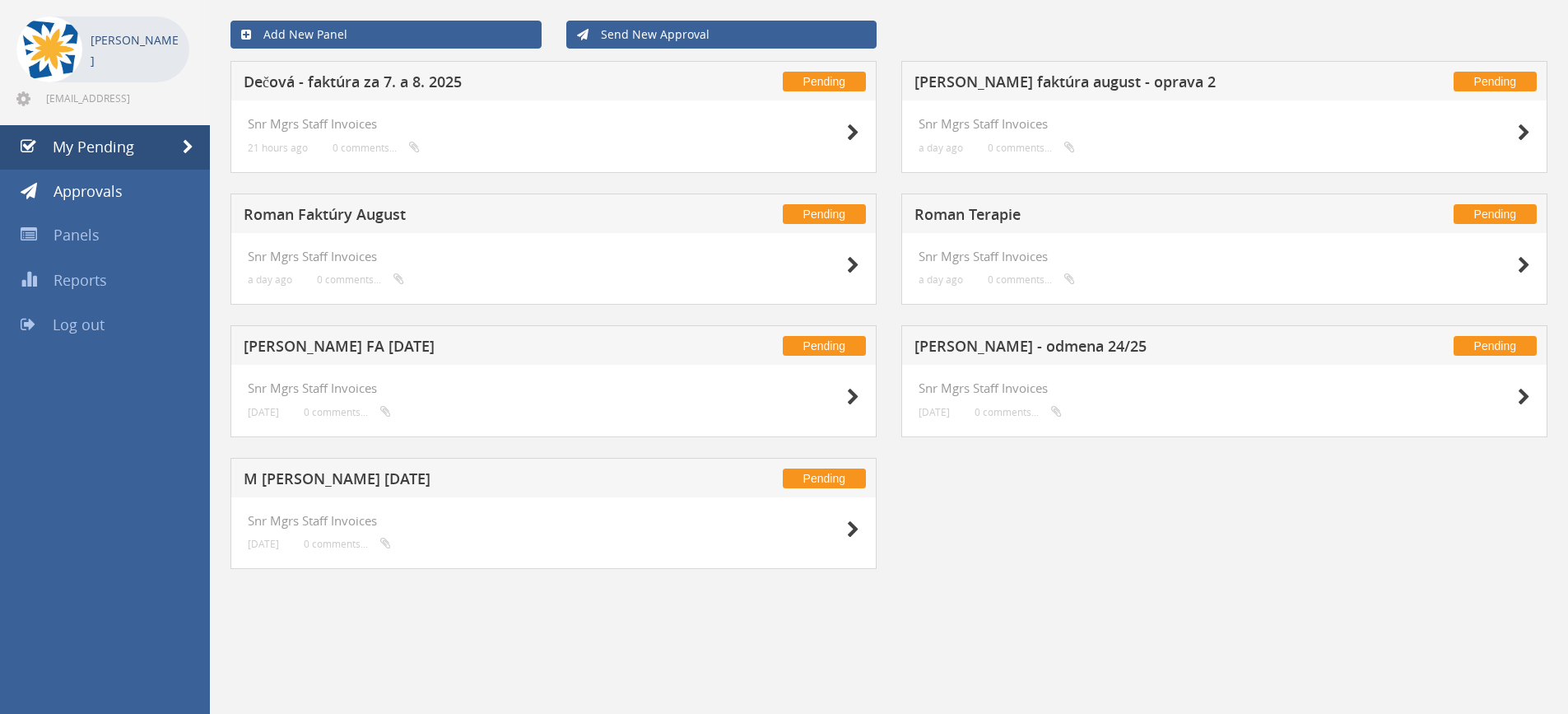
click at [1005, 85] on h5 "Balčiráková faktúra august - oprava 2" at bounding box center [1131, 84] width 434 height 21
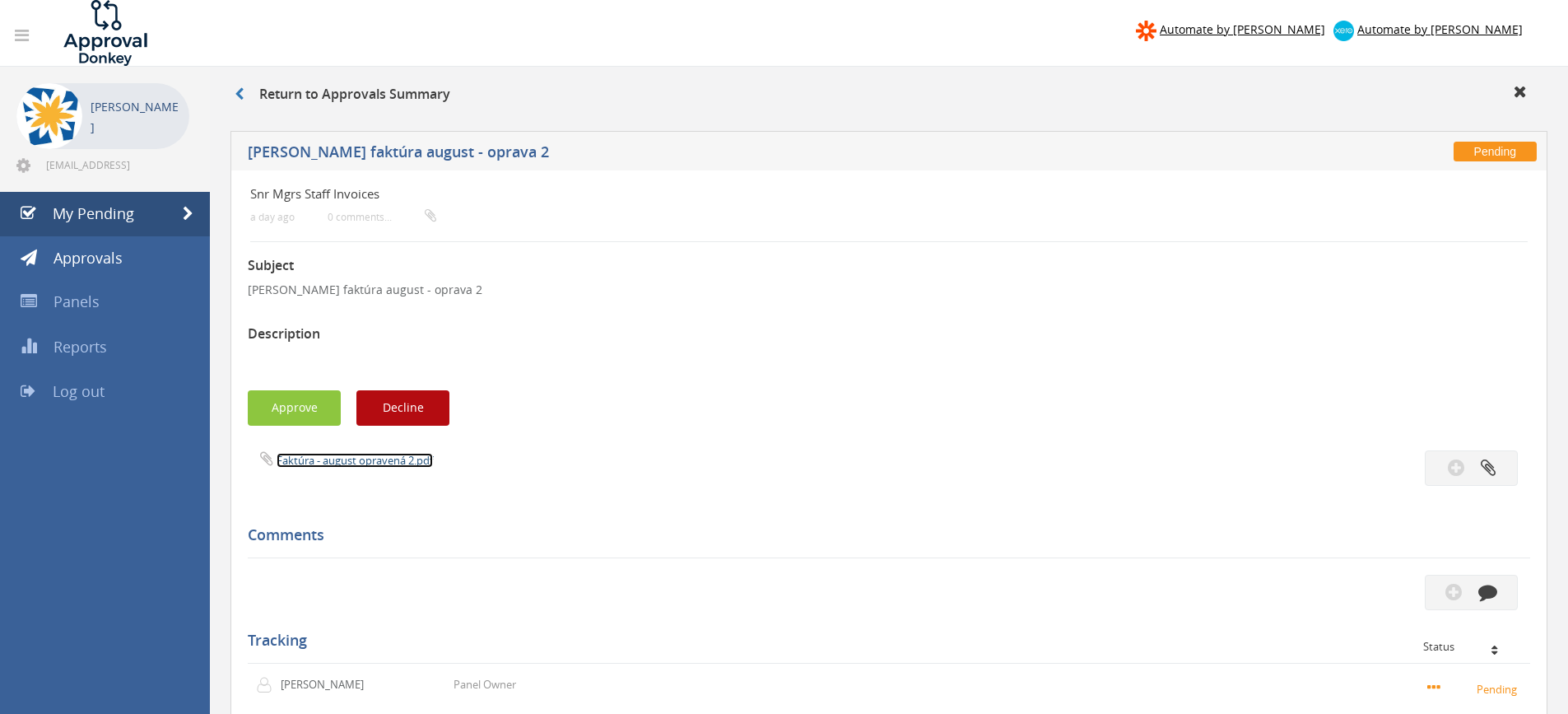
click at [346, 457] on link "Faktúra - august opravená 2.pdf" at bounding box center [354, 460] width 157 height 15
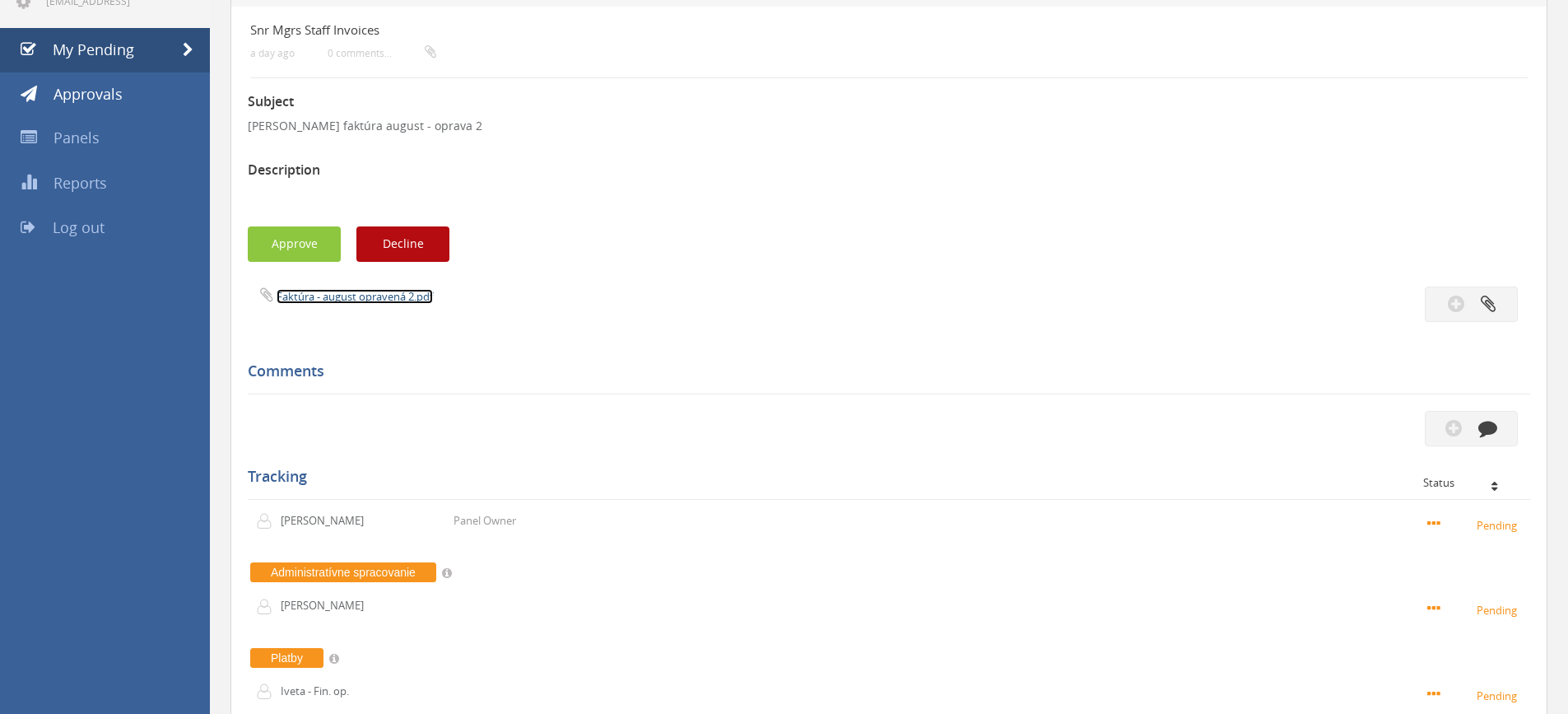
scroll to position [164, 0]
click at [295, 254] on button "Approve" at bounding box center [294, 243] width 94 height 35
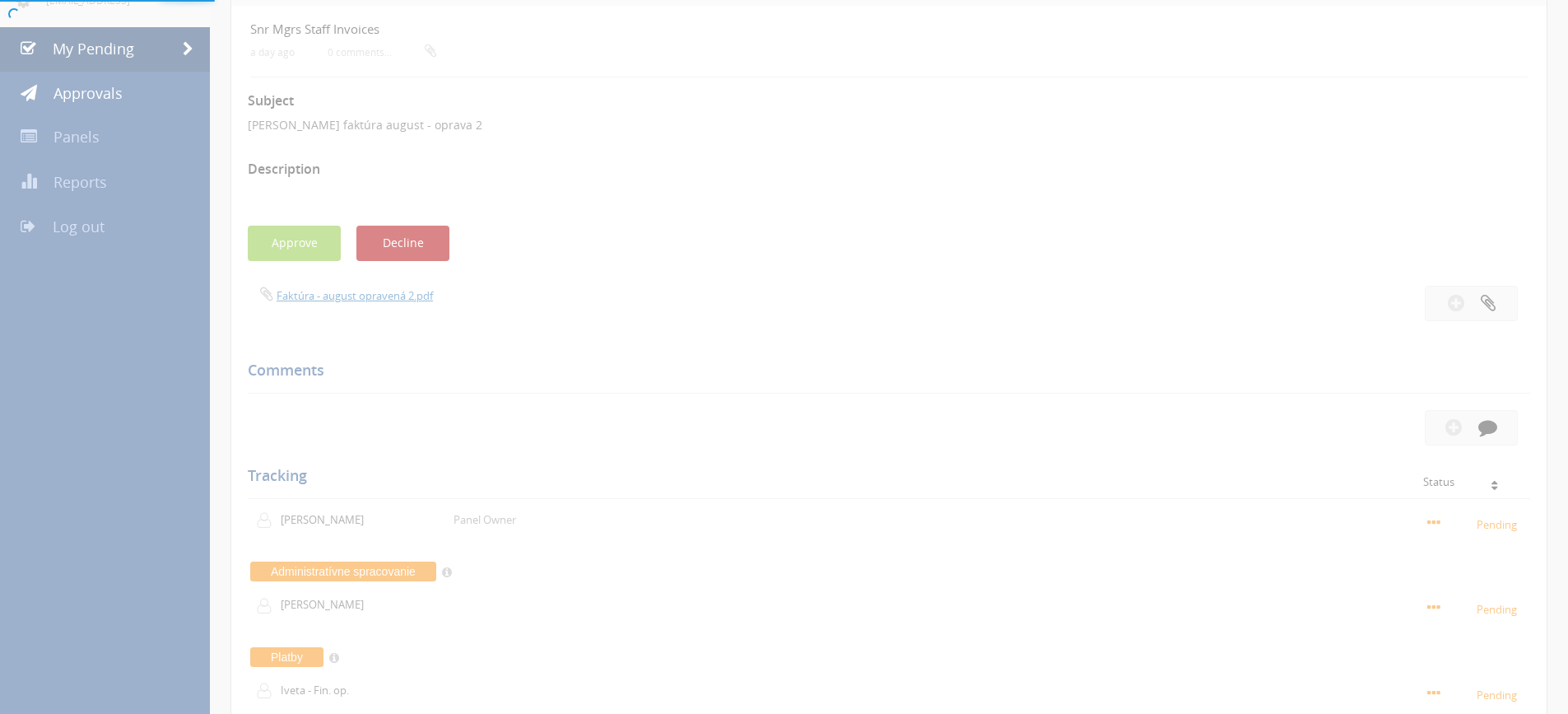
scroll to position [67, 0]
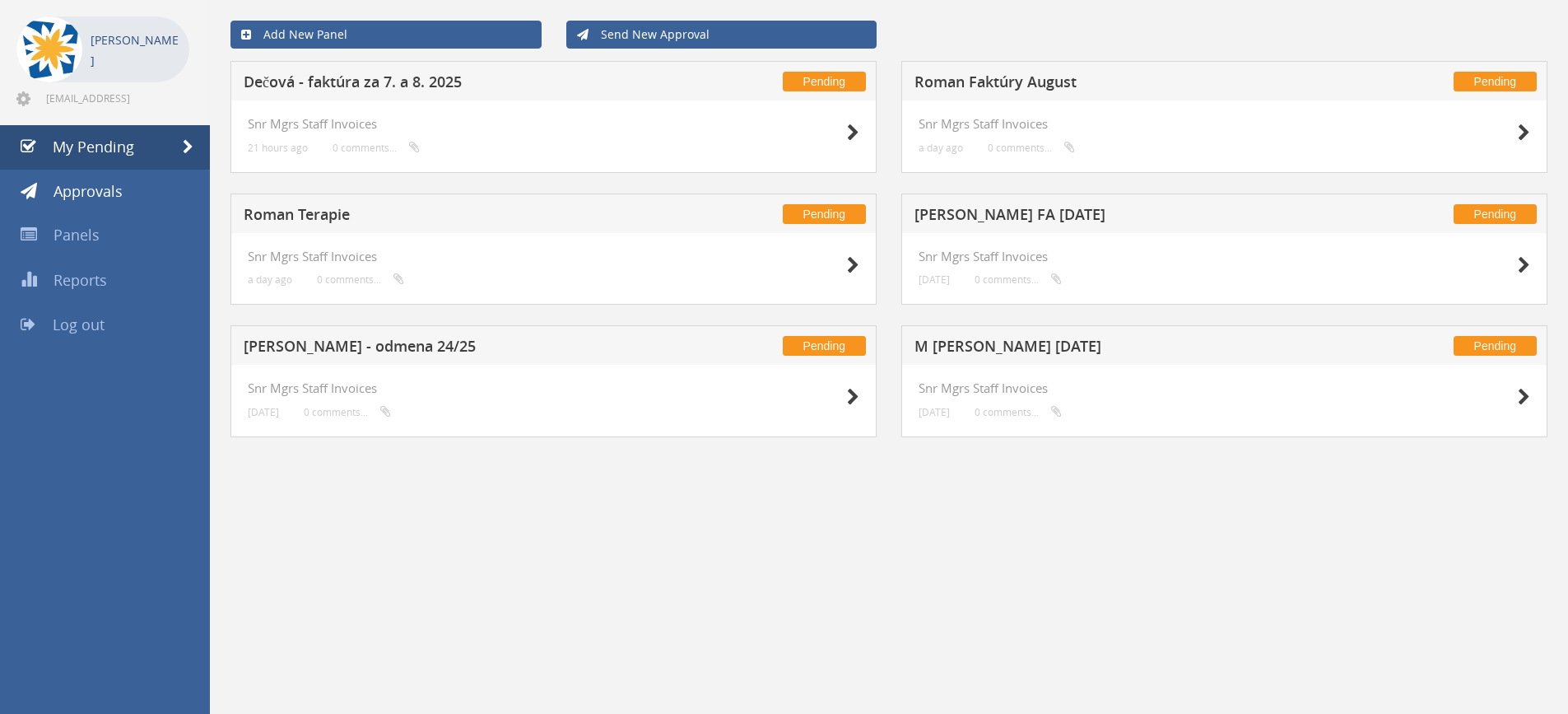
click at [367, 356] on h5 "Boledovicova - odmena 24/25" at bounding box center [461, 349] width 434 height 21
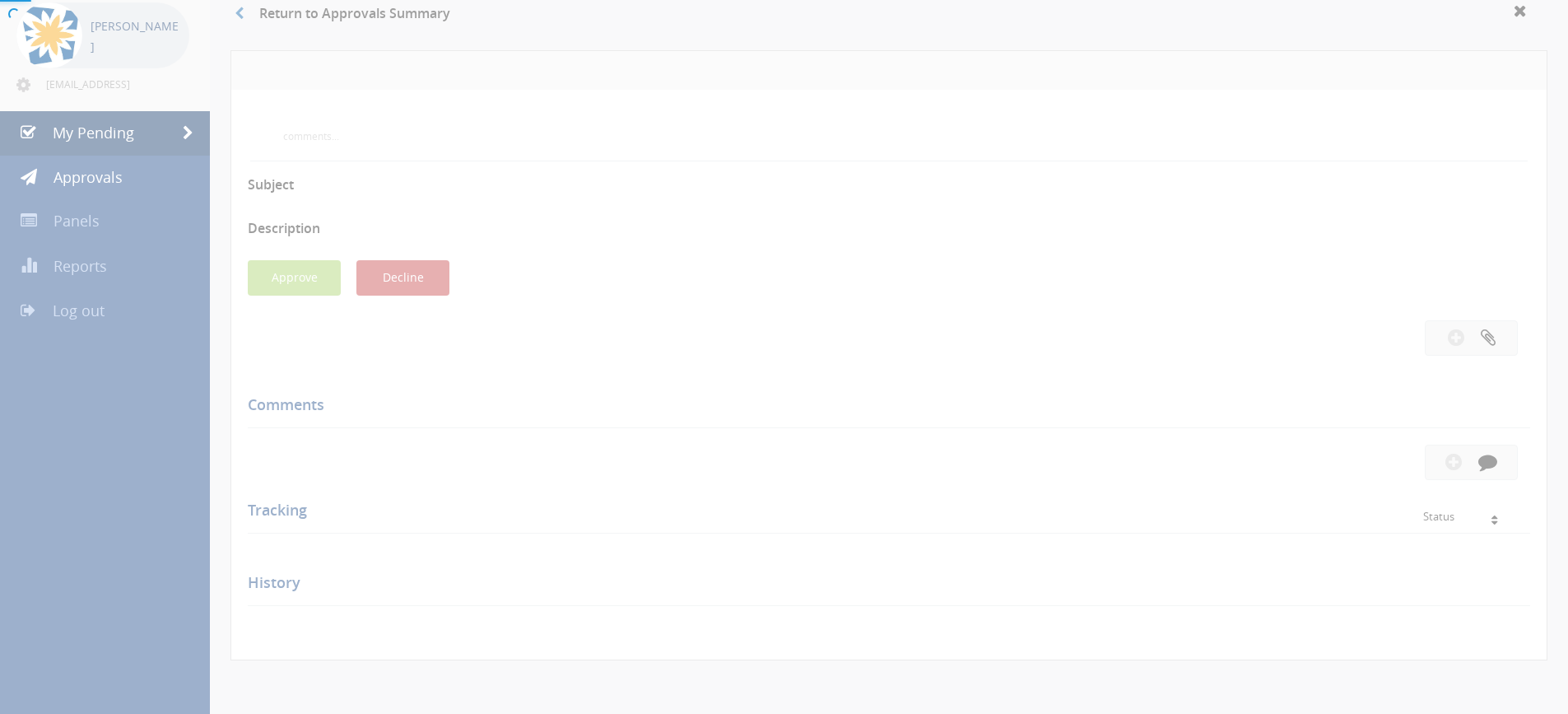
scroll to position [164, 0]
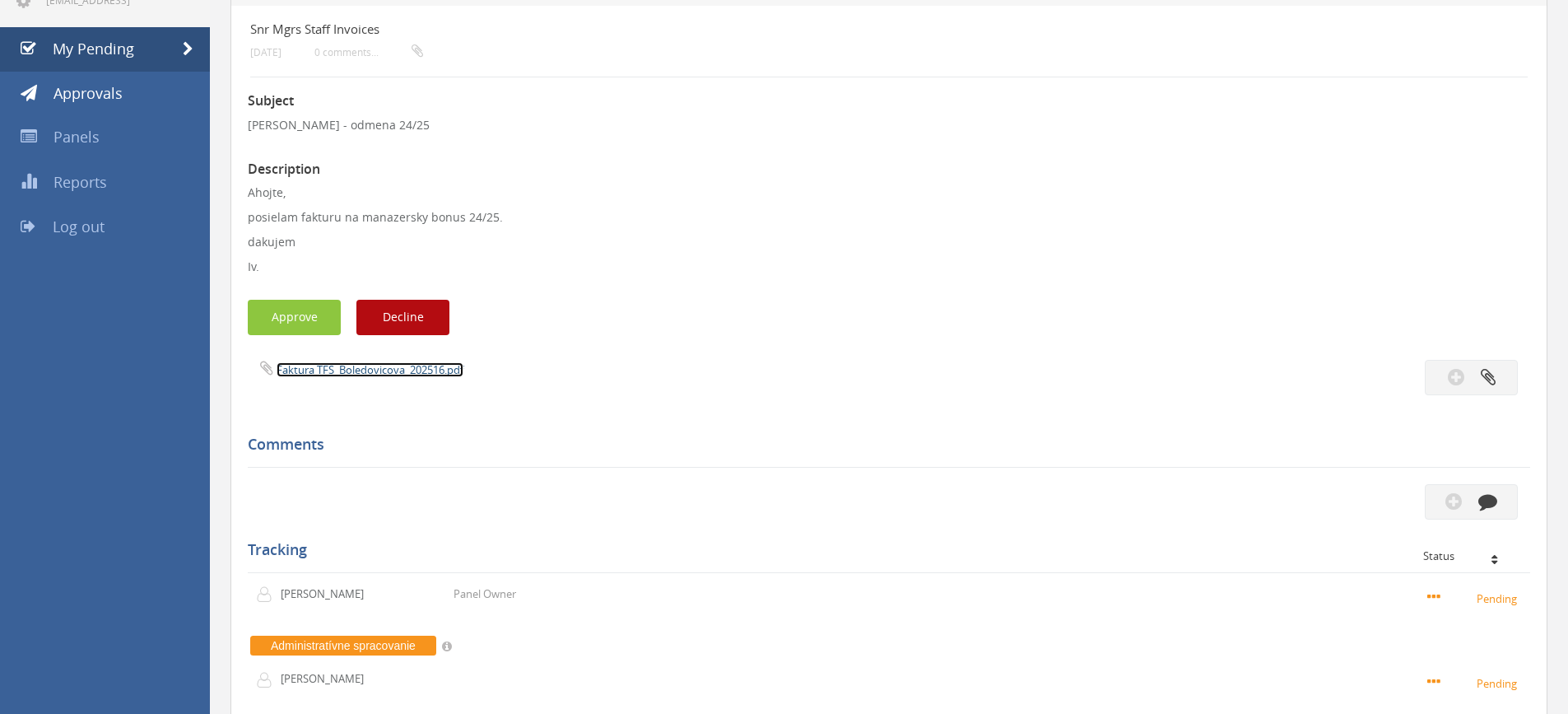
click at [381, 370] on link "Faktura TFS_Boledovicova_202516.pdf" at bounding box center [370, 369] width 187 height 15
click at [297, 323] on button "Approve" at bounding box center [294, 317] width 94 height 35
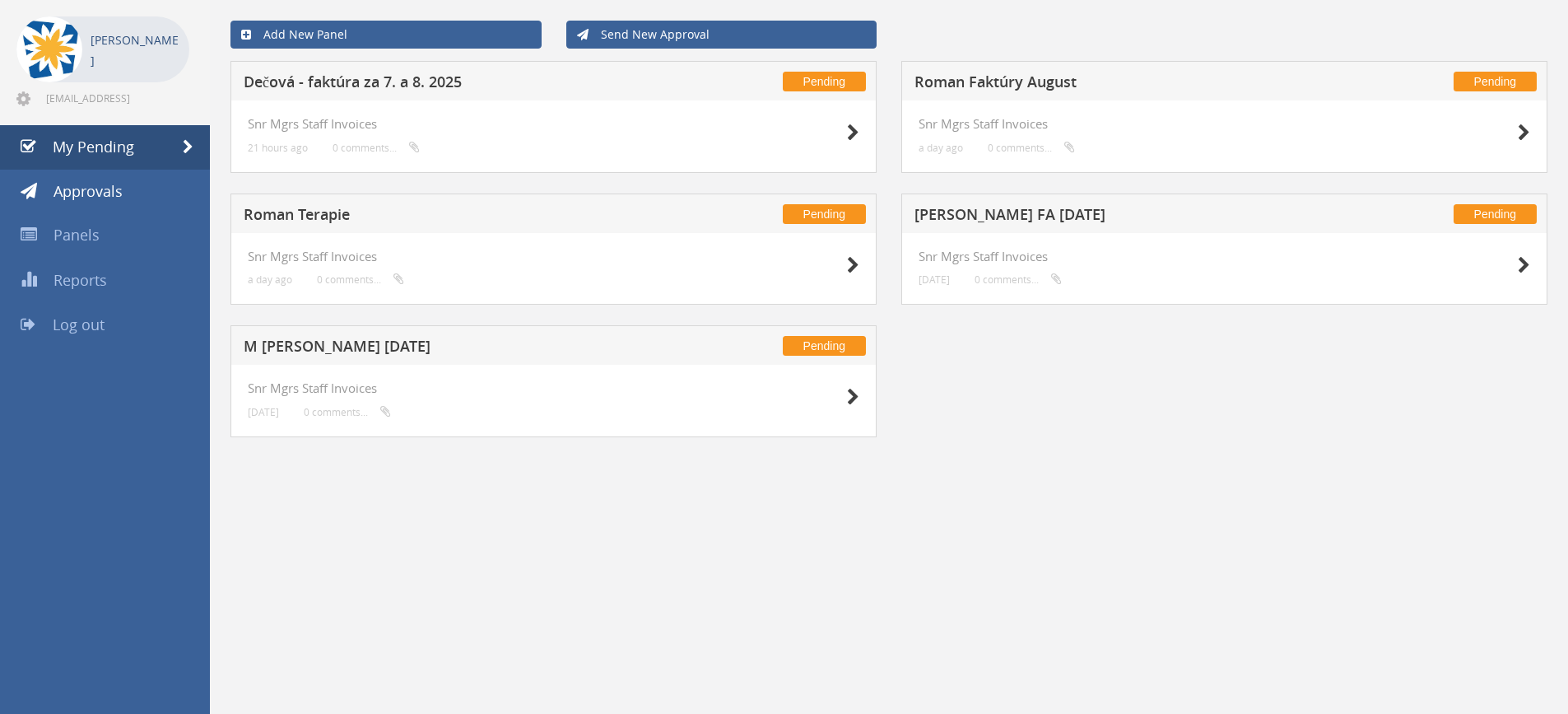
scroll to position [67, 0]
click at [991, 218] on h5 "Ducarova FA aug 2025" at bounding box center [1131, 217] width 434 height 21
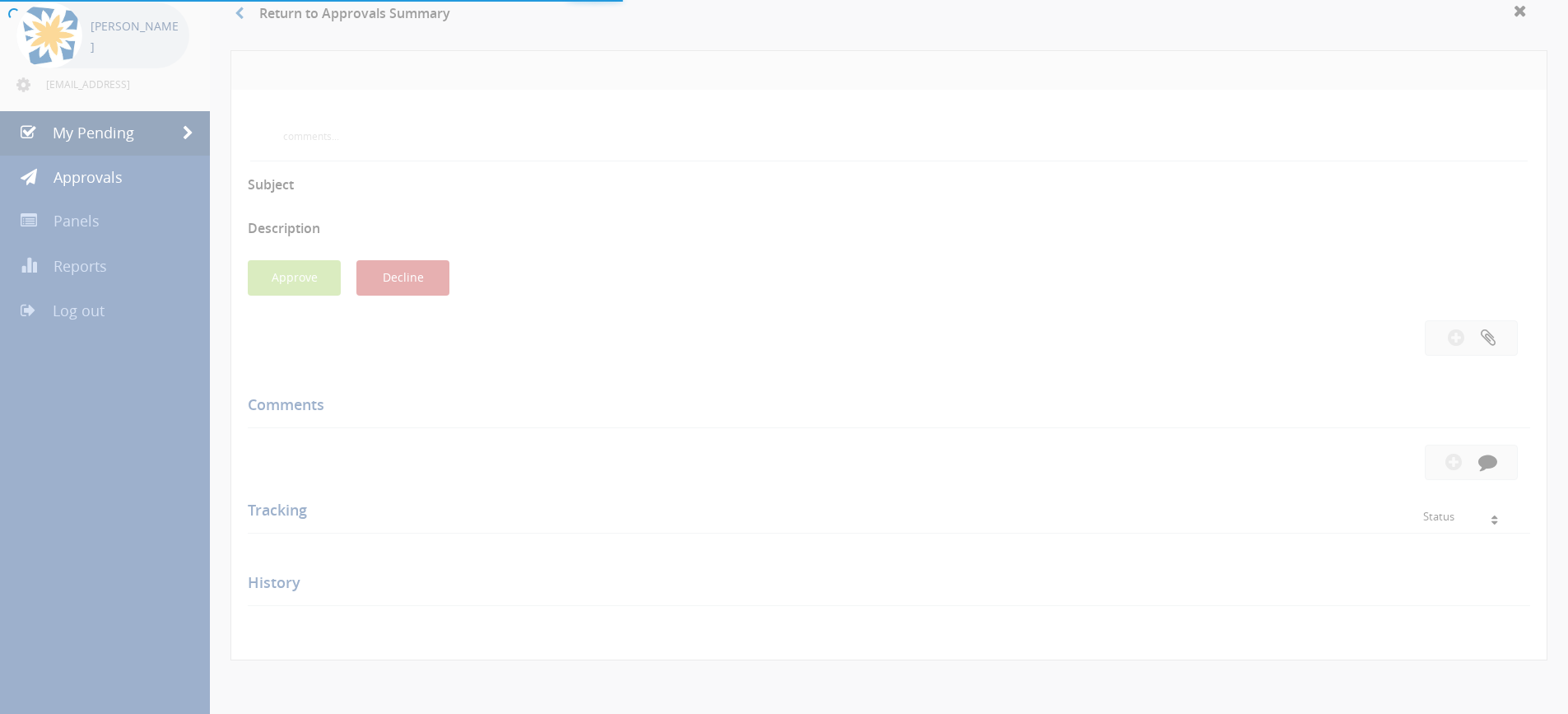
scroll to position [164, 0]
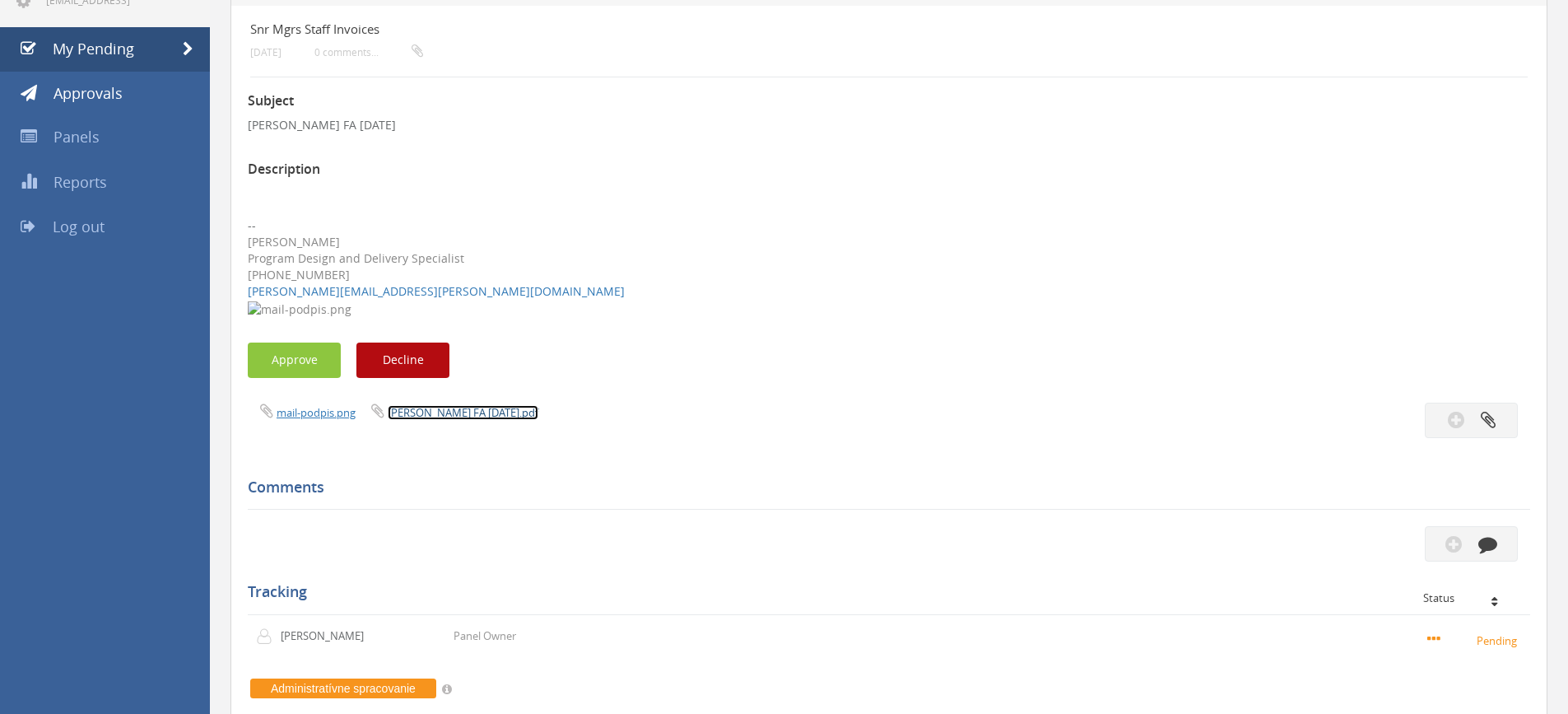
click at [450, 412] on link "Ducarova FA August 2025.pdf" at bounding box center [463, 412] width 151 height 15
click at [294, 355] on button "Approve" at bounding box center [294, 360] width 94 height 35
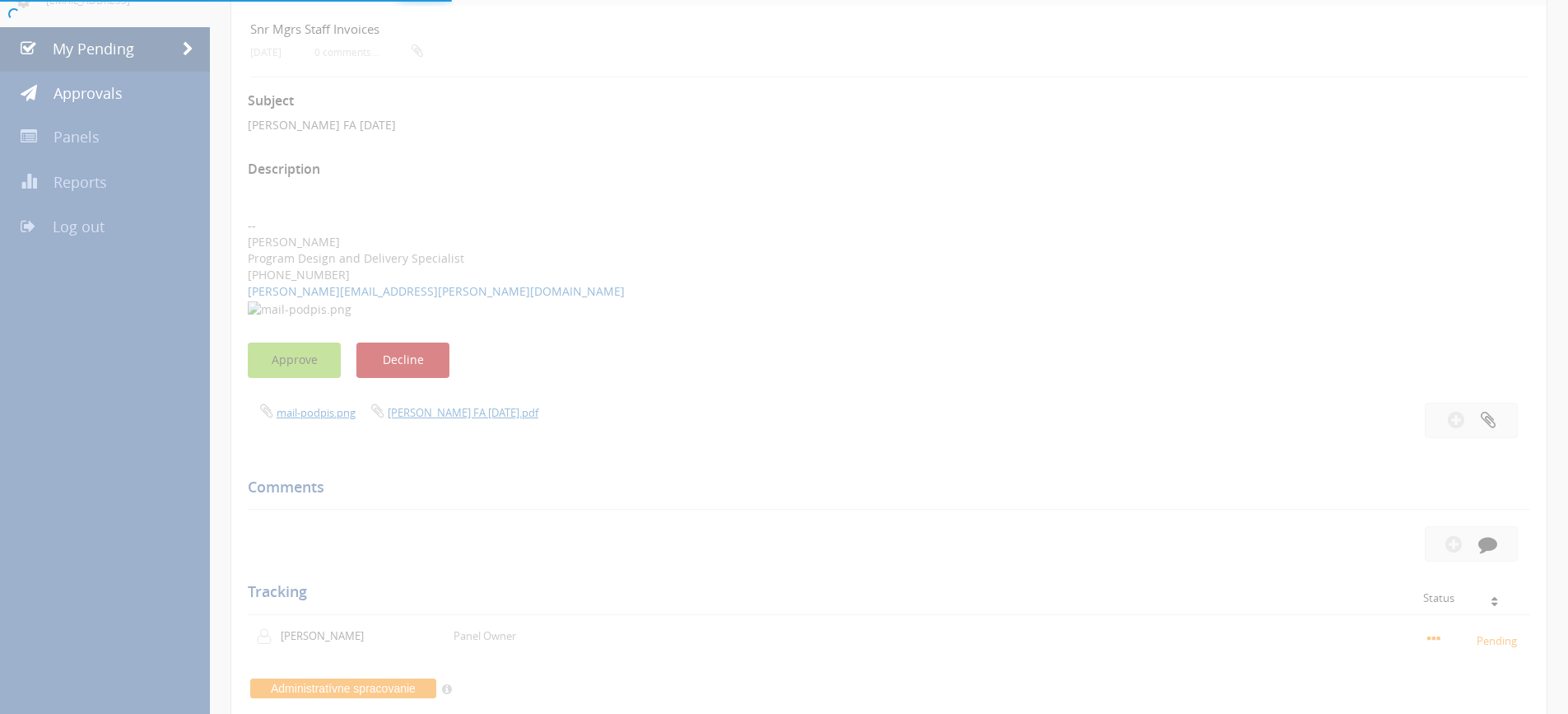
scroll to position [67, 0]
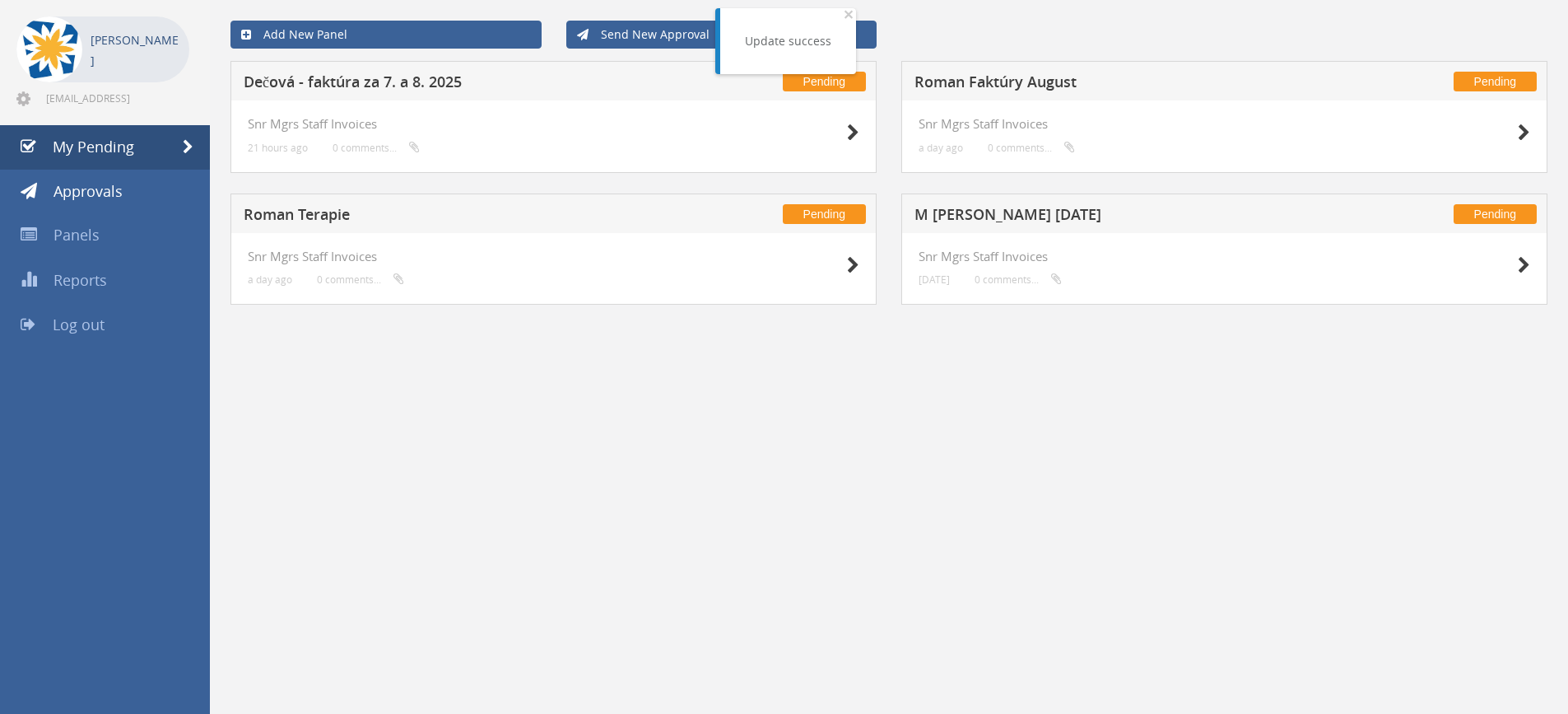
click at [966, 222] on h5 "M Danisova Alma August 2025" at bounding box center [1131, 217] width 434 height 21
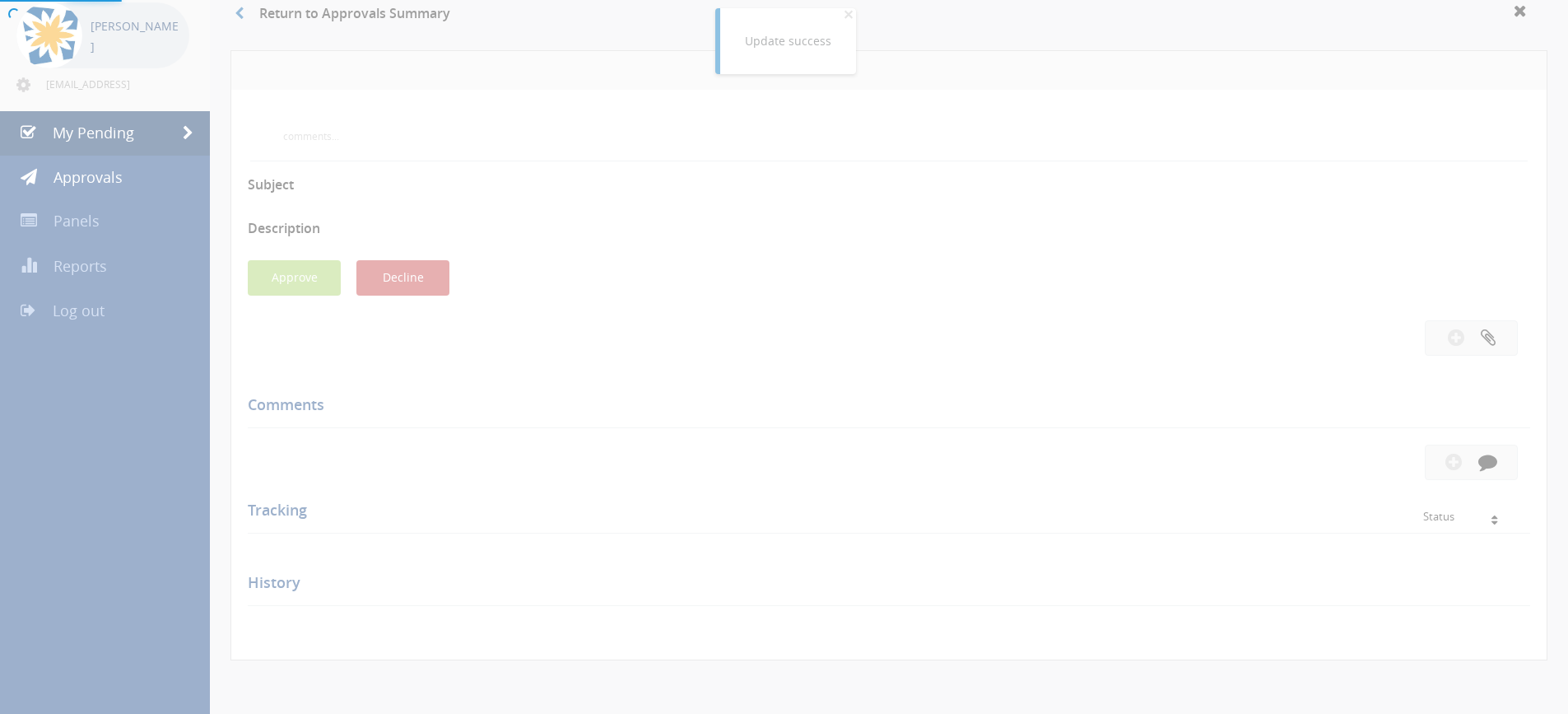
scroll to position [164, 0]
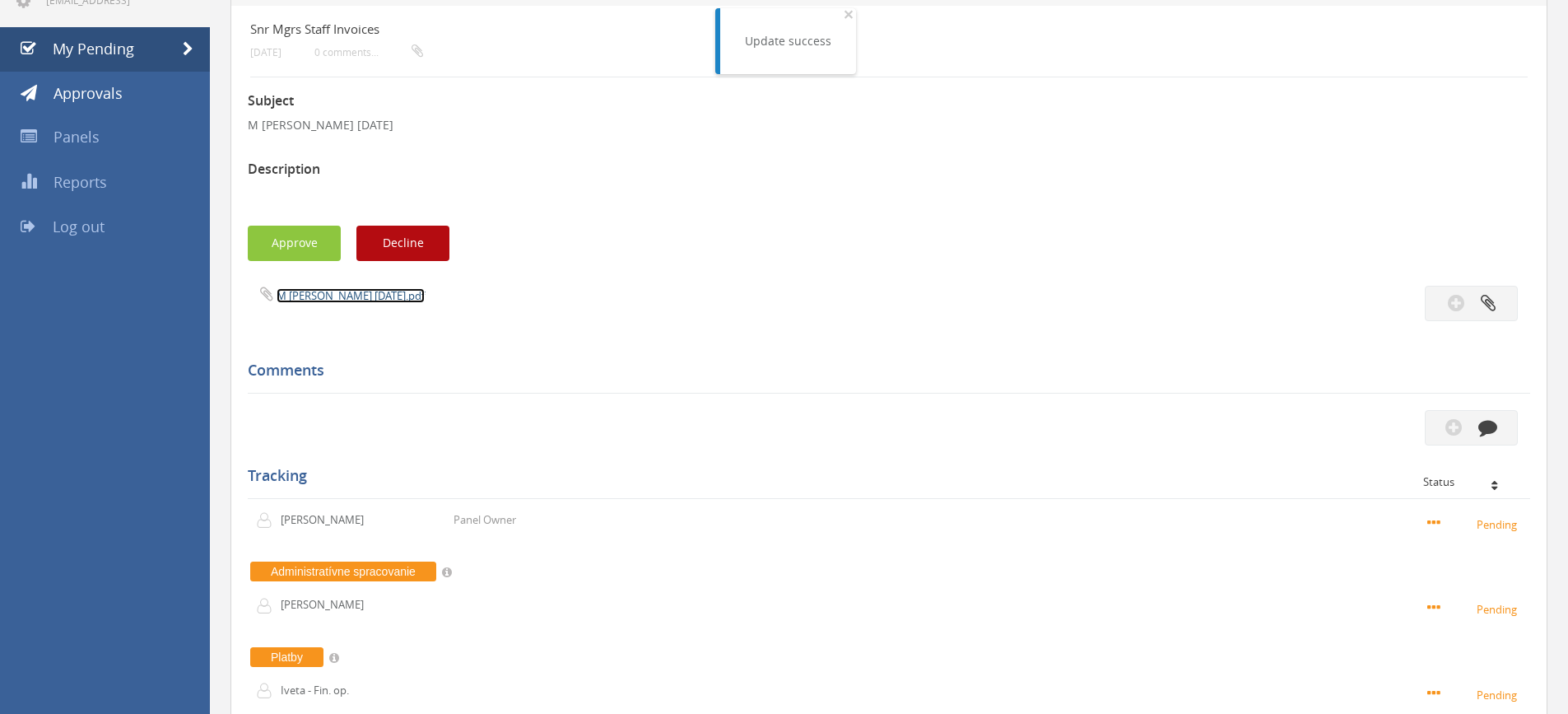
click at [403, 301] on link "M Danisova Alma August 2025.pdf" at bounding box center [350, 295] width 149 height 15
click at [294, 246] on button "Approve" at bounding box center [294, 243] width 94 height 35
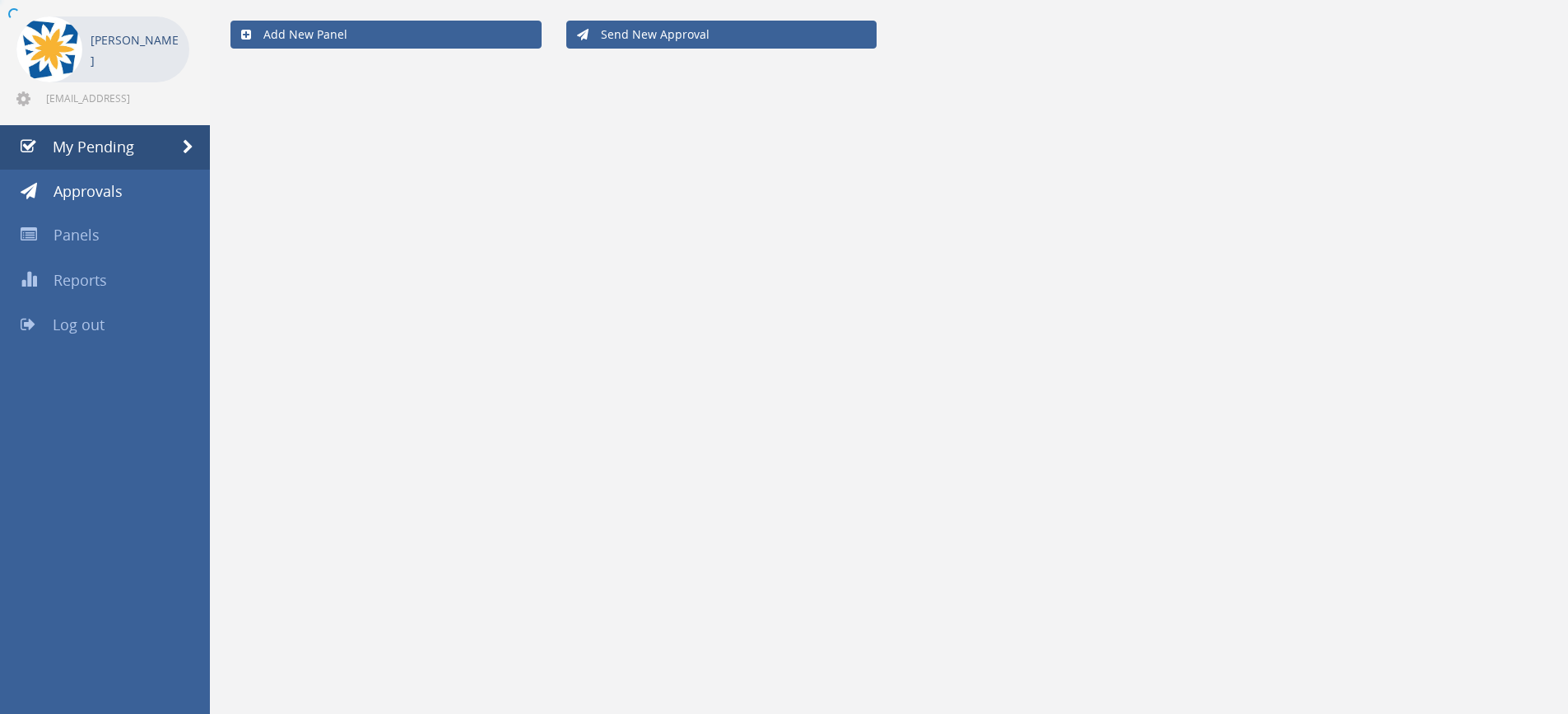
scroll to position [67, 0]
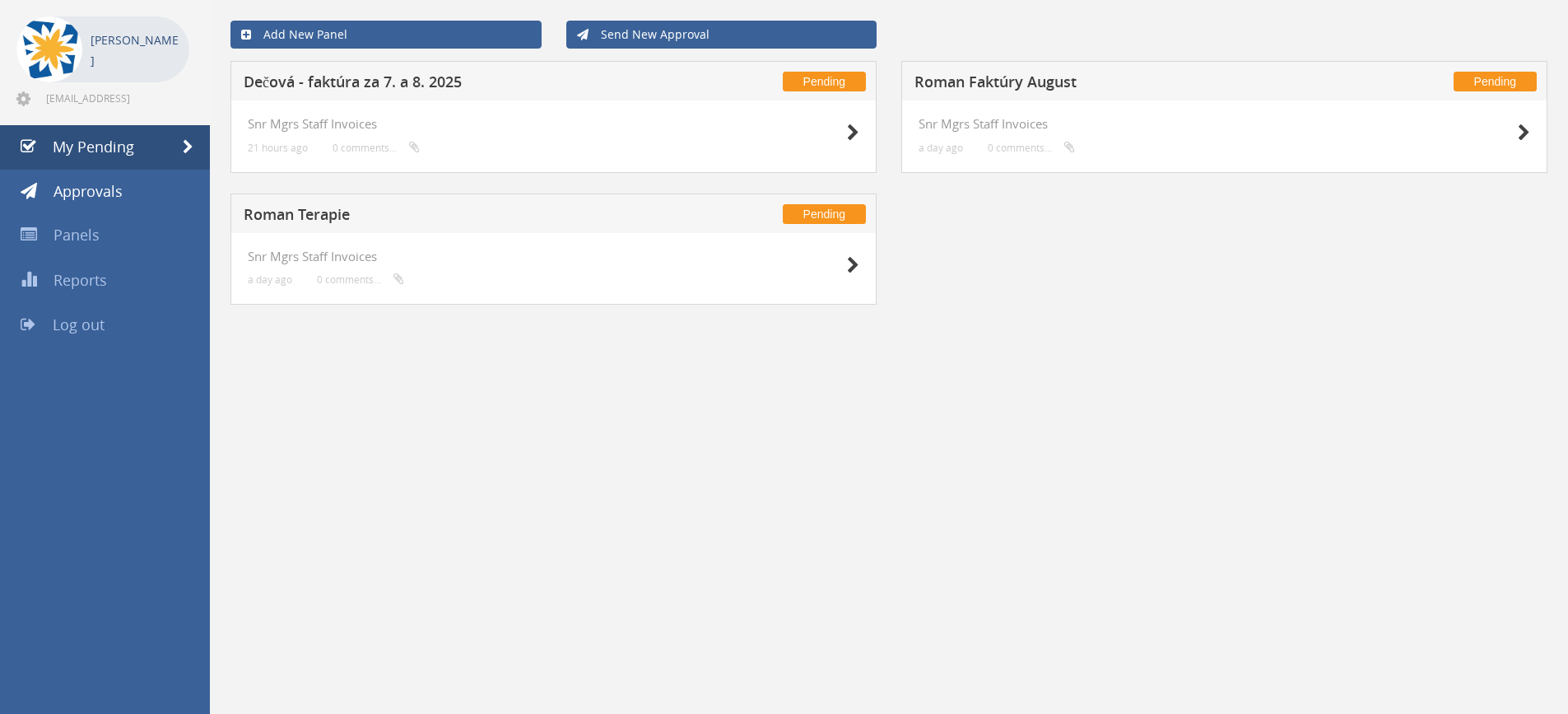
click at [366, 83] on h5 "Dečová - faktúra za 7. a 8. 2025" at bounding box center [461, 84] width 434 height 21
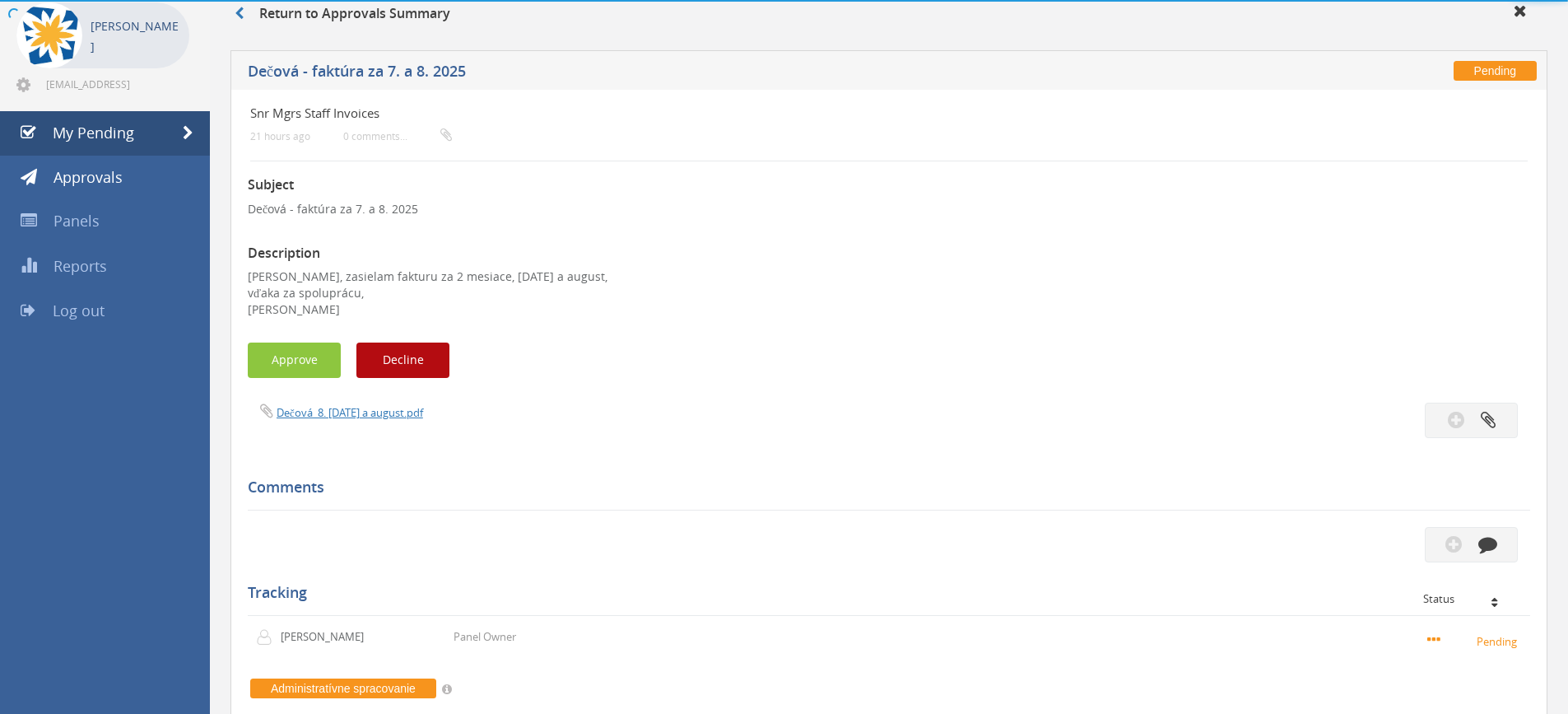
scroll to position [164, 0]
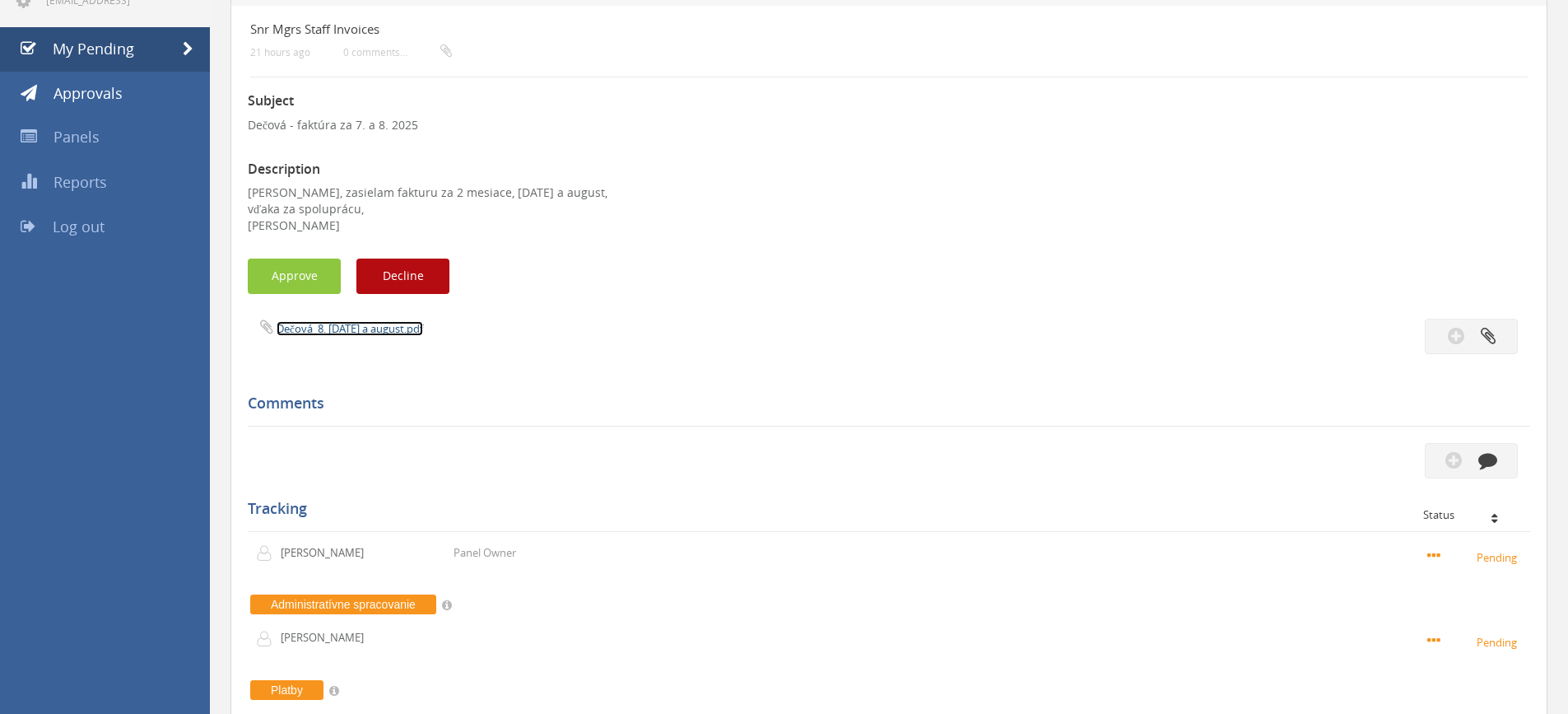
click at [354, 335] on link "Dečová_8. 2025, jul a august.pdf" at bounding box center [349, 328] width 147 height 15
click at [290, 283] on button "Approve" at bounding box center [294, 277] width 94 height 35
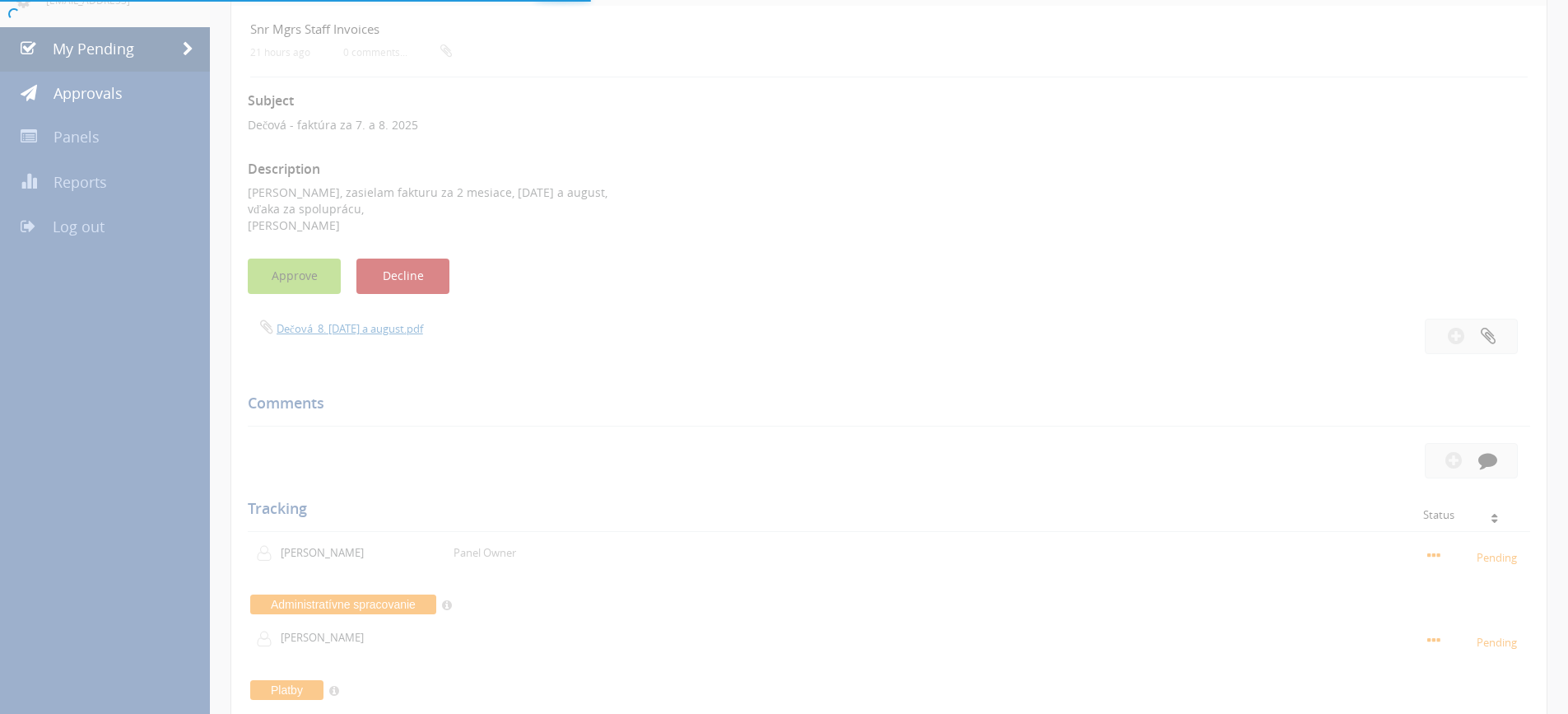
scroll to position [67, 0]
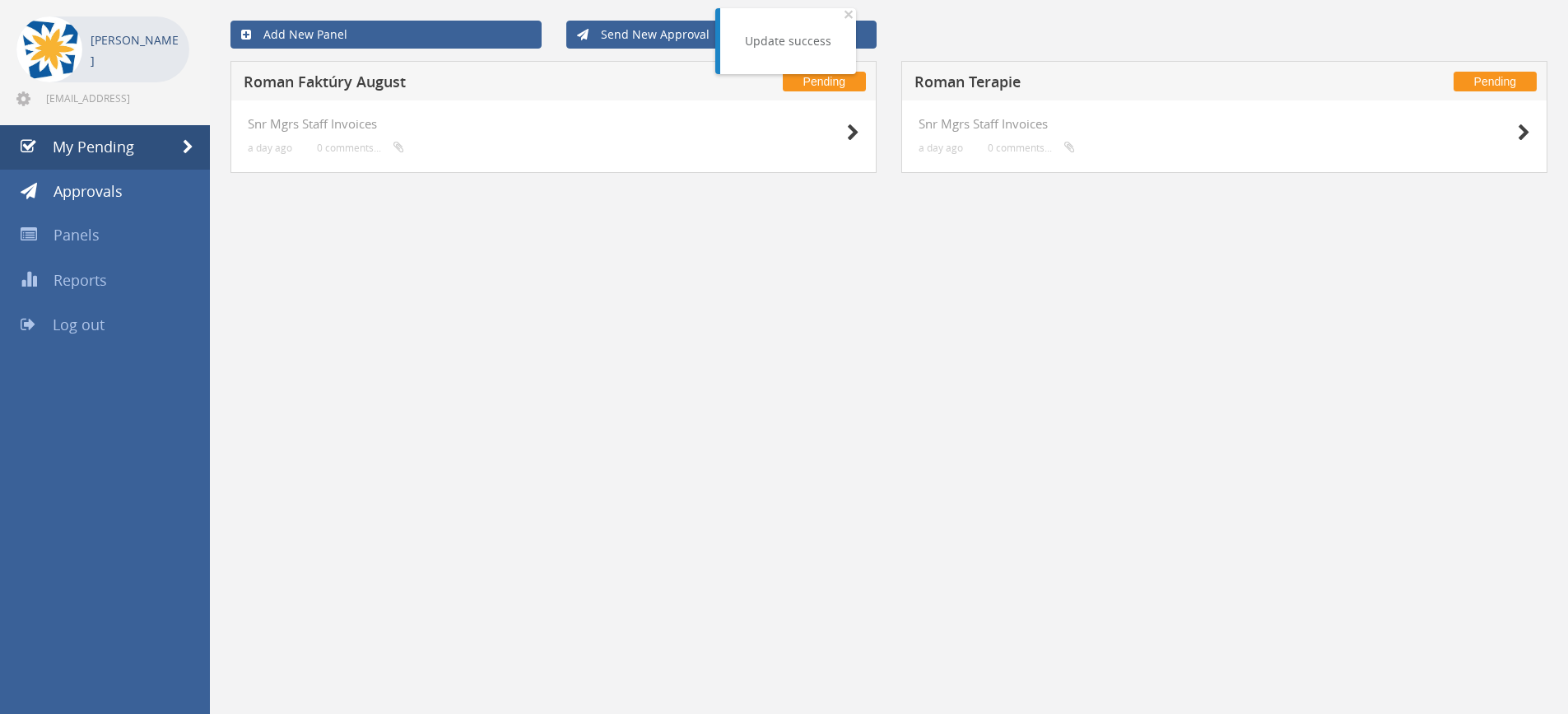
click at [316, 82] on h5 "Roman Faktúry August" at bounding box center [461, 84] width 434 height 21
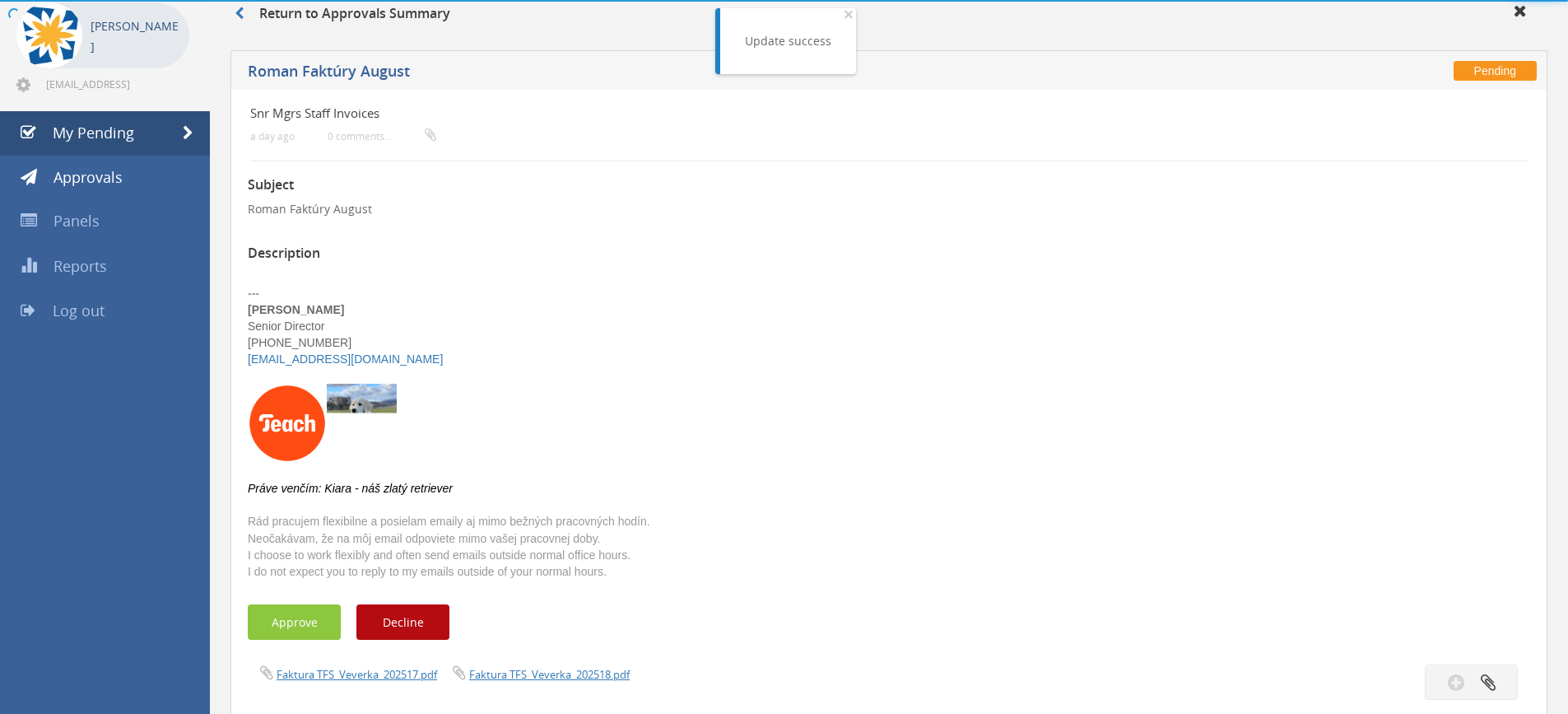
scroll to position [164, 0]
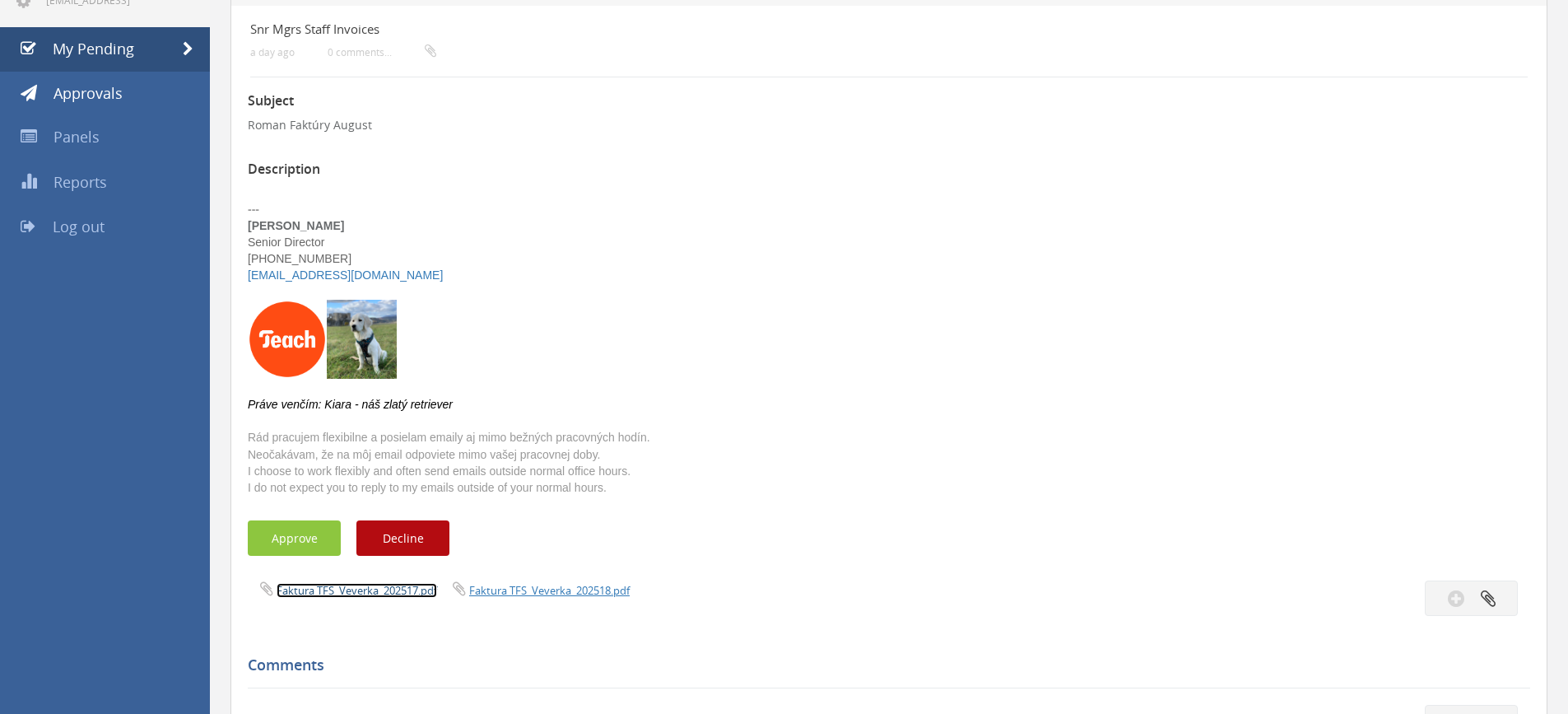
click at [308, 593] on link "Faktura TFS_Veverka_202517.pdf" at bounding box center [356, 590] width 160 height 15
click at [542, 591] on link "Faktura TFS_Veverka_202518.pdf" at bounding box center [549, 590] width 160 height 15
click at [308, 541] on button "Approve" at bounding box center [294, 539] width 94 height 35
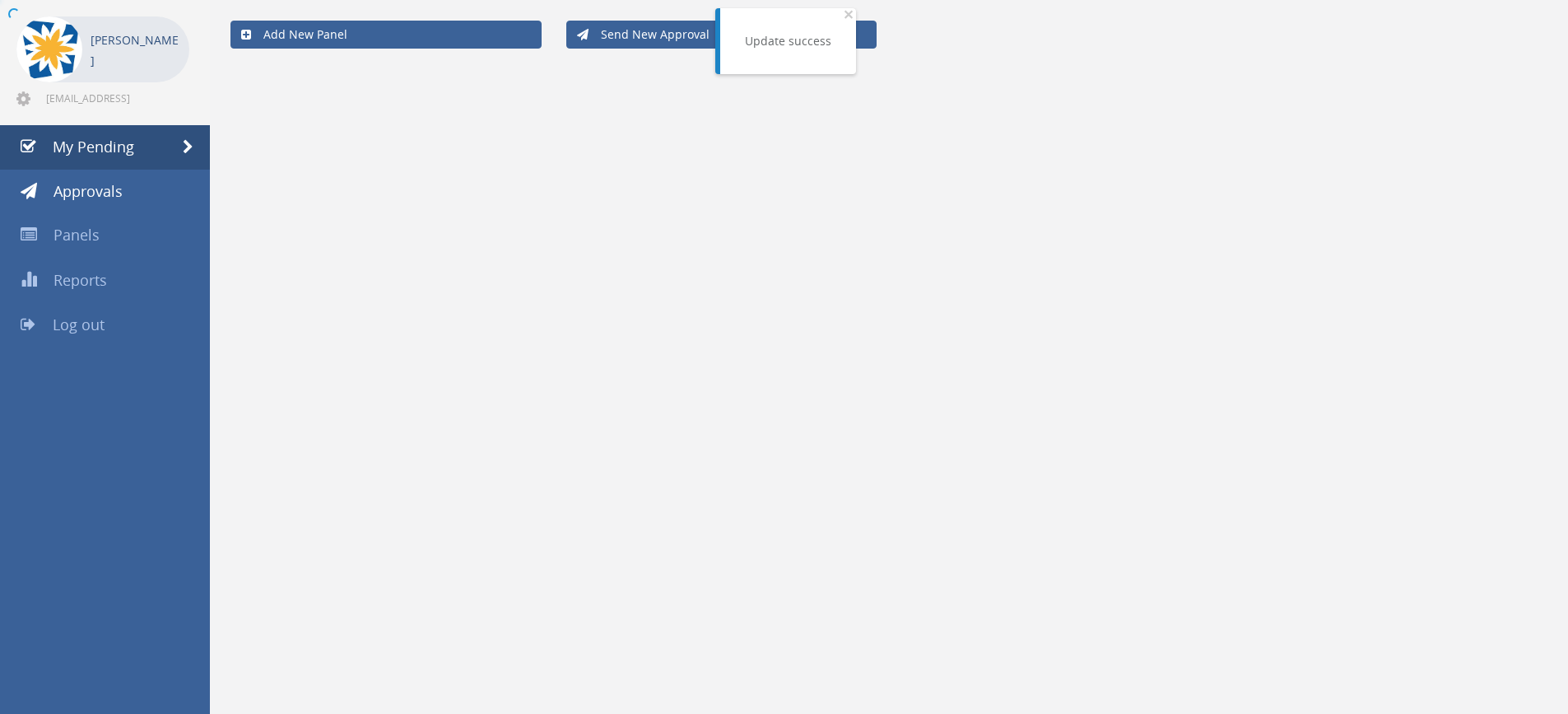
scroll to position [67, 0]
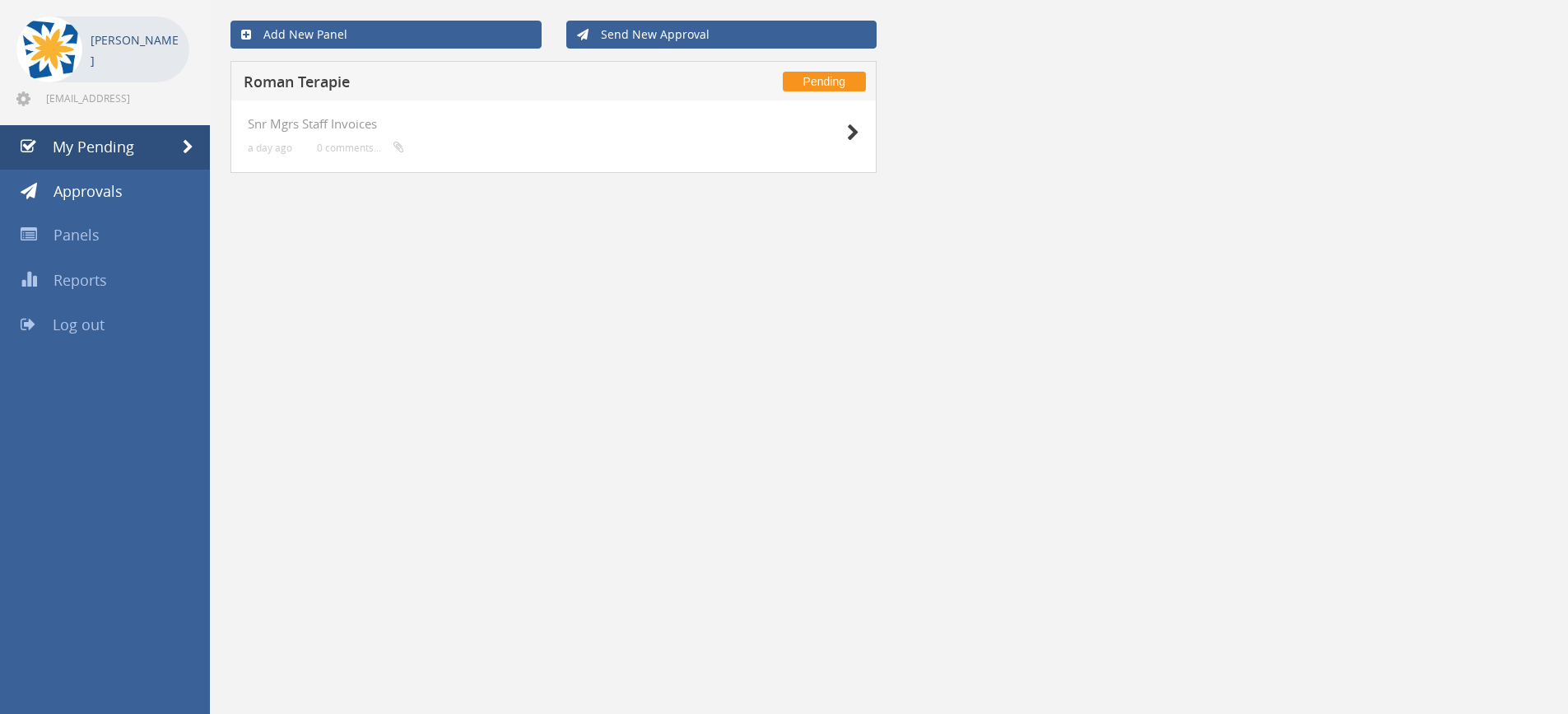
click at [314, 88] on h5 "Roman Terapie" at bounding box center [461, 84] width 434 height 21
